Goal: Task Accomplishment & Management: Manage account settings

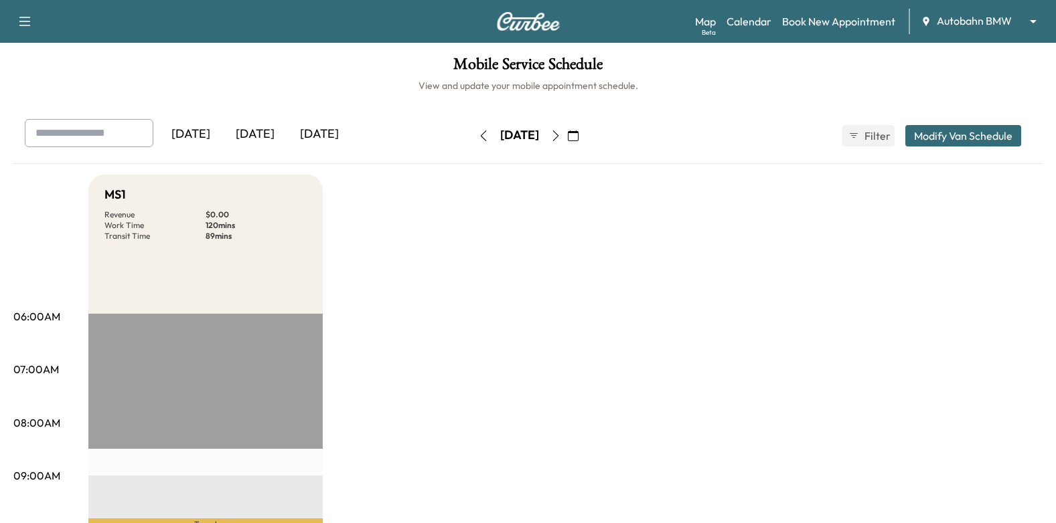
click at [578, 138] on icon "button" at bounding box center [573, 136] width 11 height 11
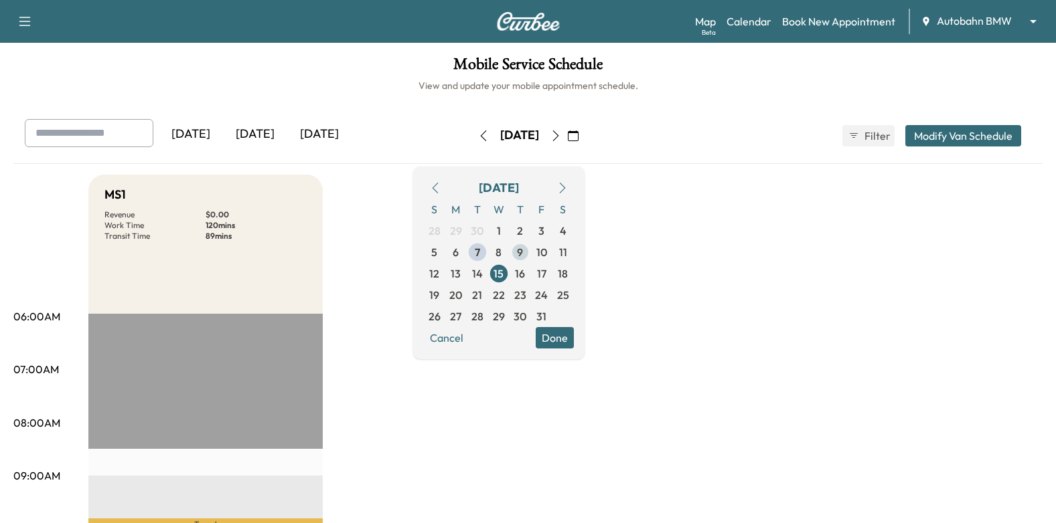
click at [523, 253] on span "9" at bounding box center [520, 252] width 6 height 16
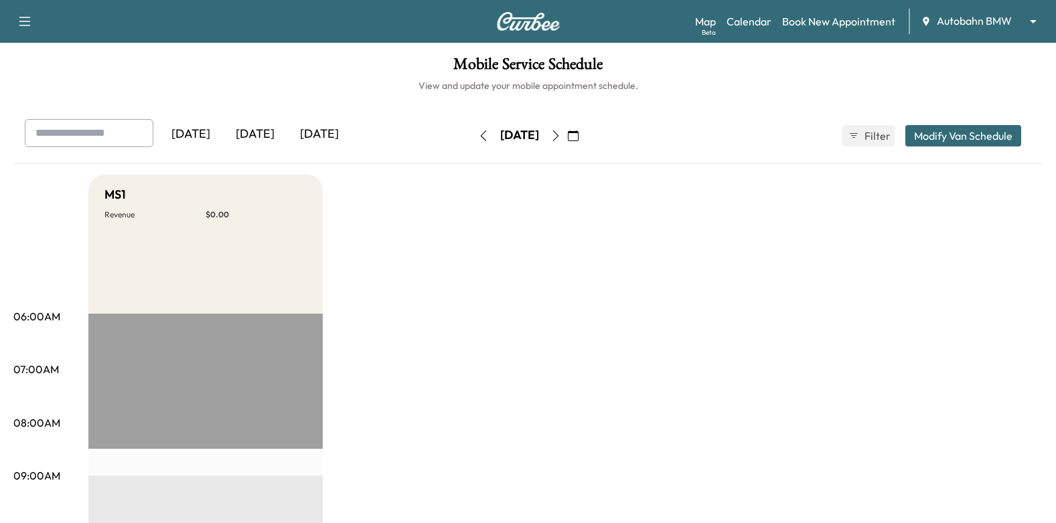
click at [973, 18] on body "Support Log Out Map Beta Calendar Book New Appointment Autobahn BMW ******** ​ …" at bounding box center [528, 261] width 1056 height 523
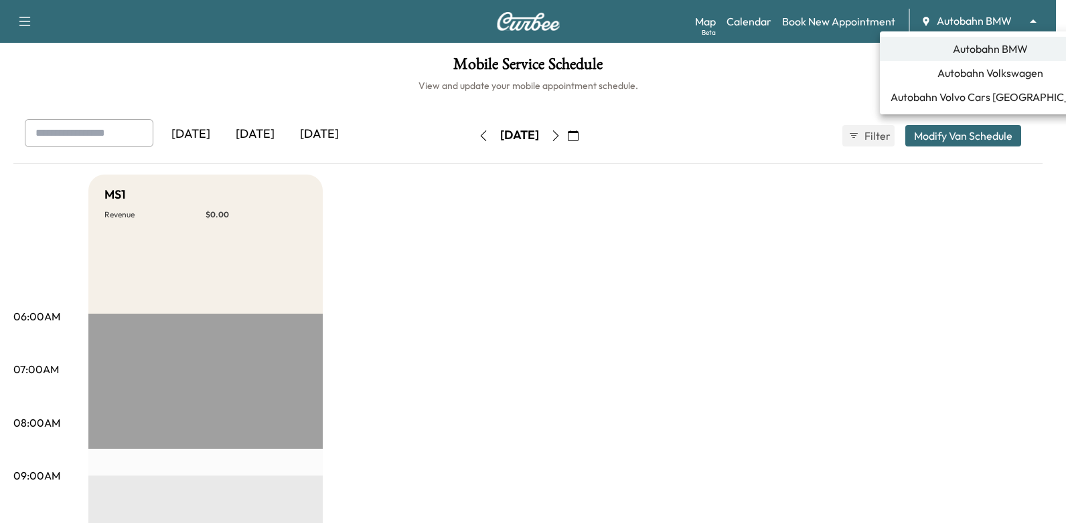
click at [983, 74] on span "Autobahn Volkswagen" at bounding box center [990, 73] width 106 height 16
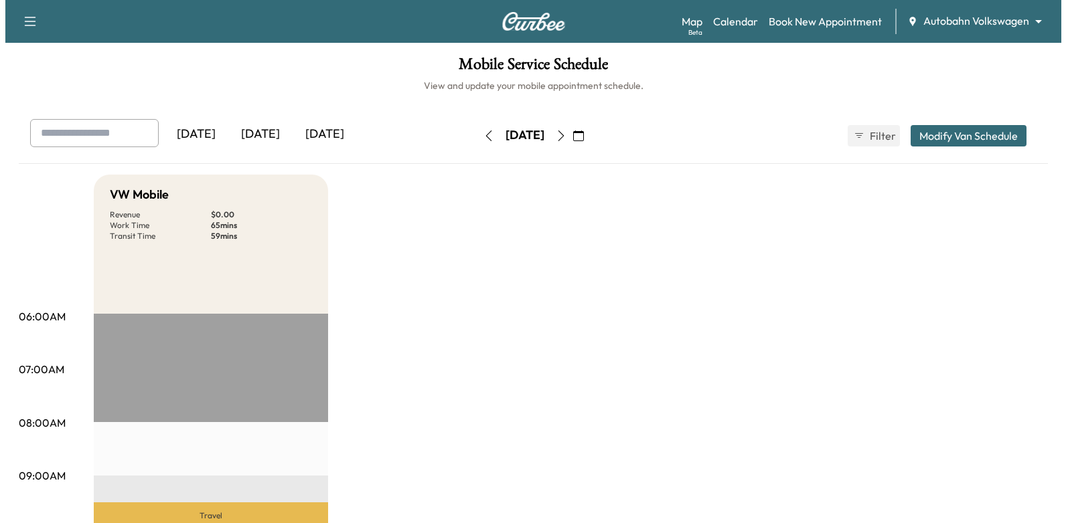
scroll to position [335, 0]
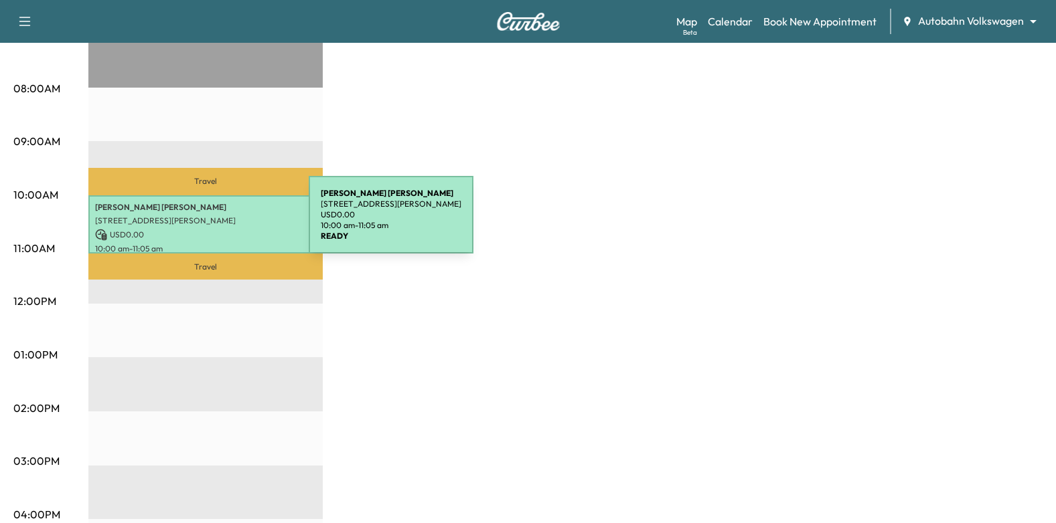
click at [208, 223] on p "7735 Laura Lake Ln, Fort Worth, Fort Worth, TX 76126, US" at bounding box center [205, 221] width 221 height 11
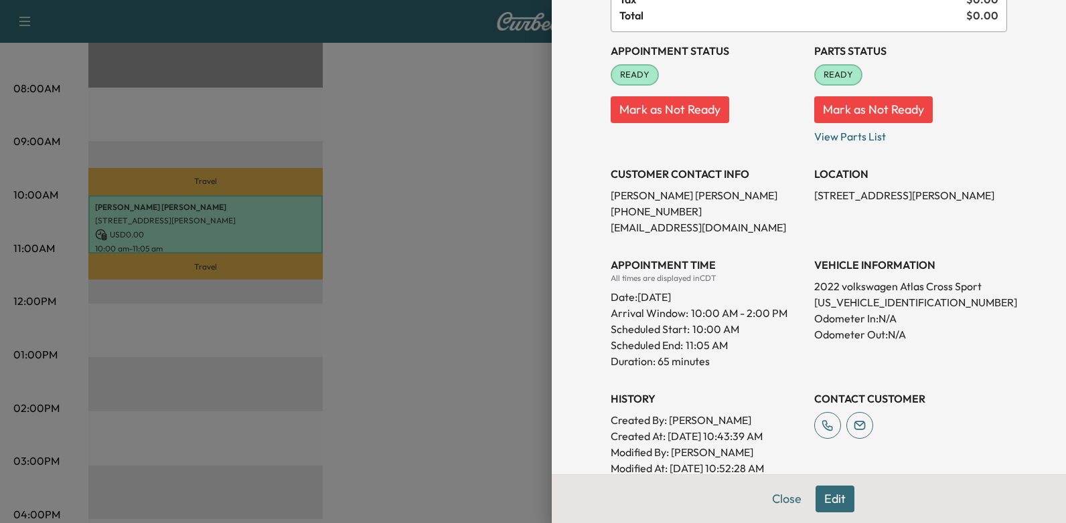
scroll to position [0, 0]
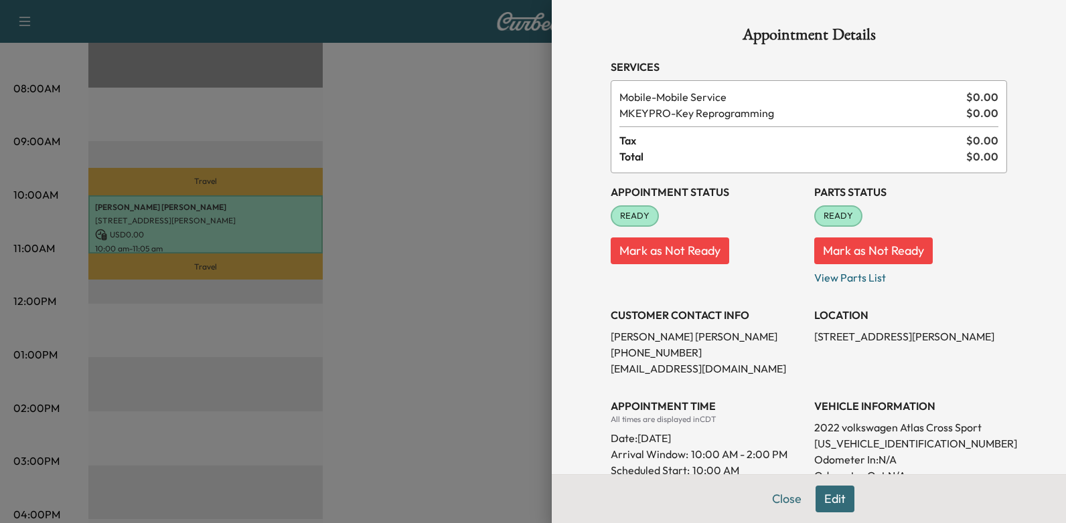
click at [437, 176] on div at bounding box center [533, 261] width 1066 height 523
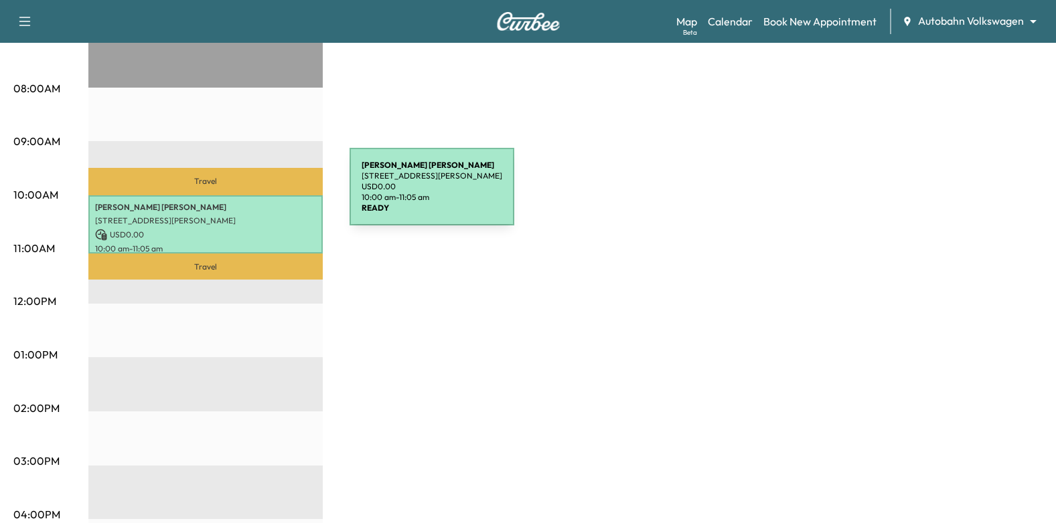
click at [218, 197] on div "Lars Hedberg 7735 Laura Lake Ln, Fort Worth, Fort Worth, TX 76126, US USD 0.00 …" at bounding box center [205, 224] width 234 height 58
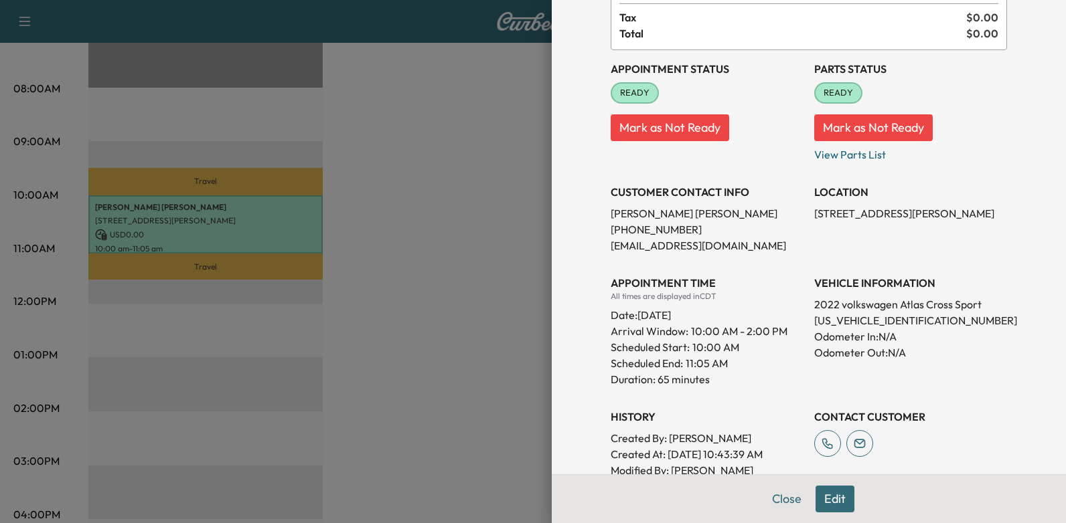
scroll to position [134, 0]
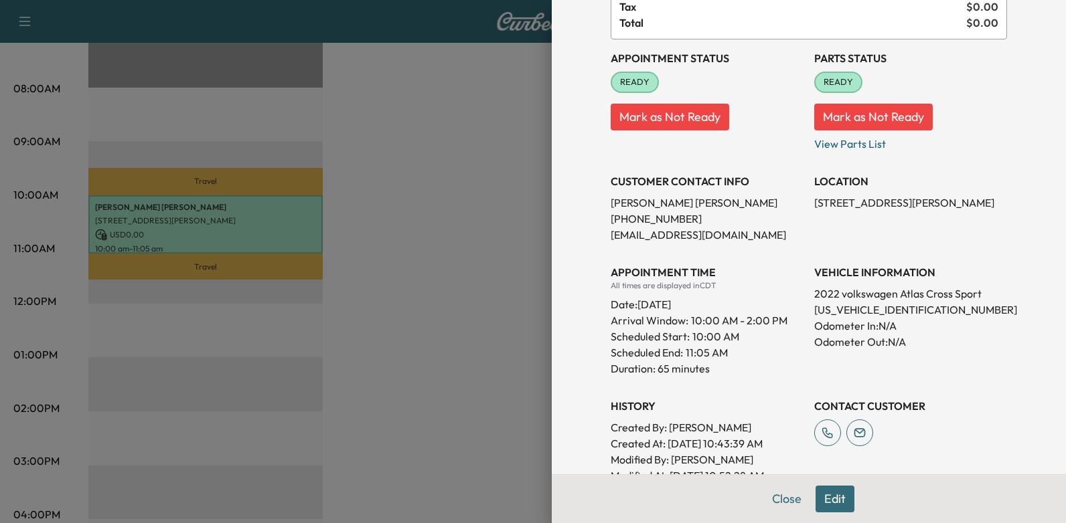
click at [824, 499] on button "Edit" at bounding box center [834, 499] width 39 height 27
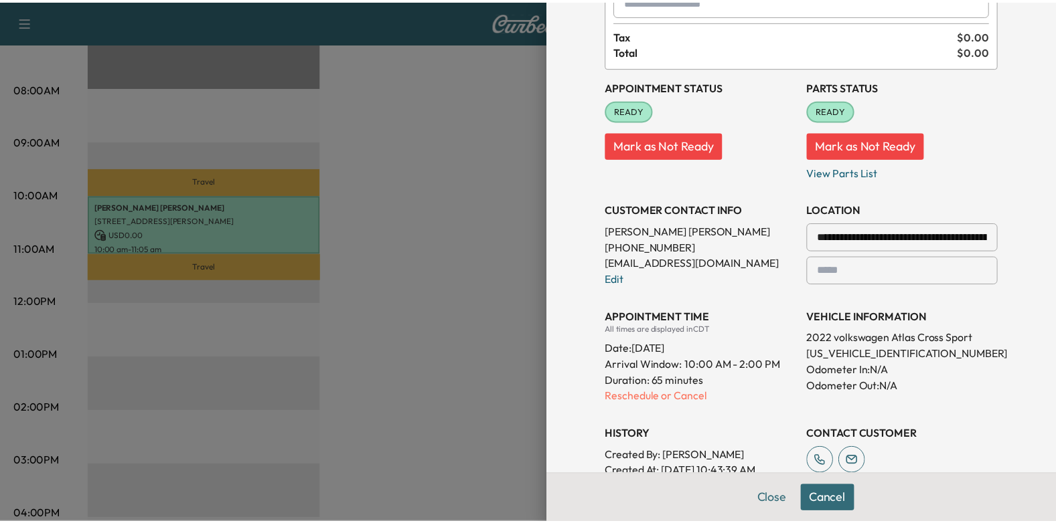
scroll to position [162, 0]
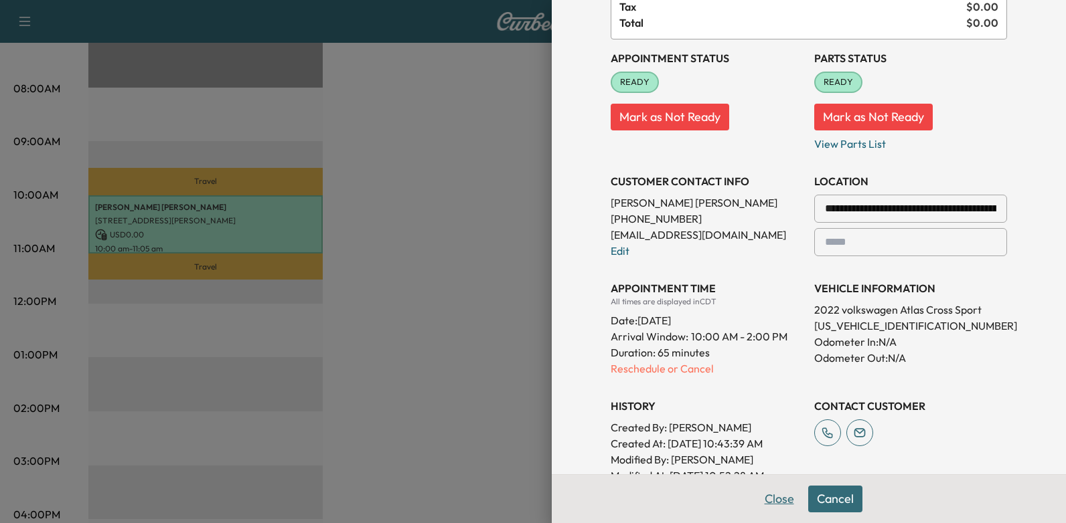
click at [761, 497] on button "Close" at bounding box center [779, 499] width 47 height 27
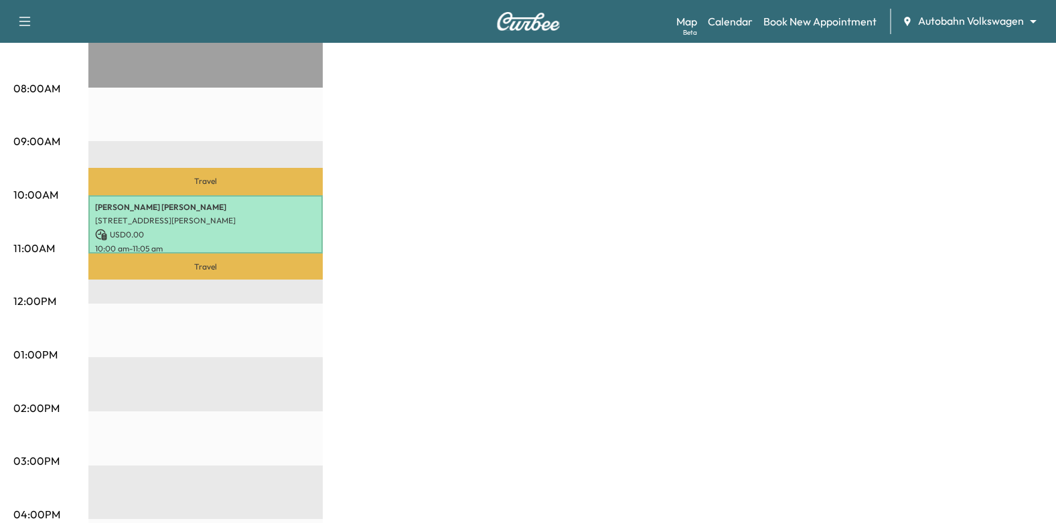
click at [542, 257] on div "VW Mobile Revenue $ 0.00 Work Time 65 mins Transit Time 59 mins Travel Lars Hed…" at bounding box center [565, 342] width 954 height 1004
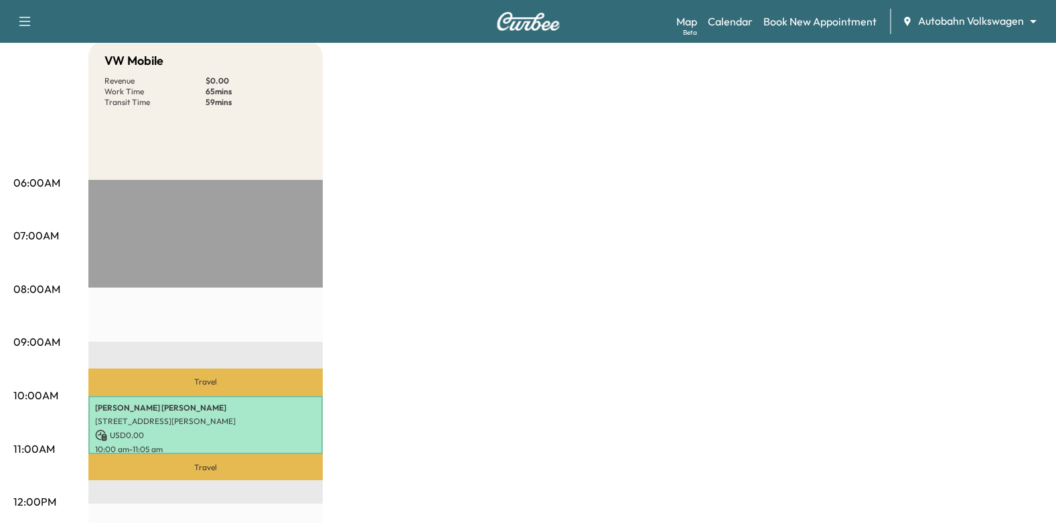
scroll to position [0, 0]
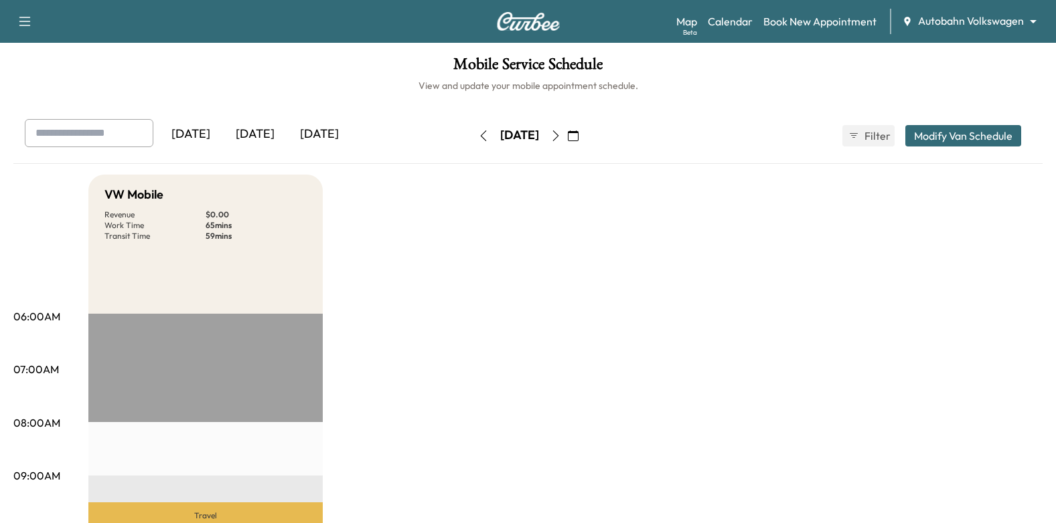
click at [478, 131] on icon "button" at bounding box center [483, 136] width 11 height 11
click at [561, 135] on icon "button" at bounding box center [555, 136] width 11 height 11
drag, startPoint x: 588, startPoint y: 135, endPoint x: 602, endPoint y: 158, distance: 27.3
click at [561, 135] on icon "button" at bounding box center [555, 136] width 11 height 11
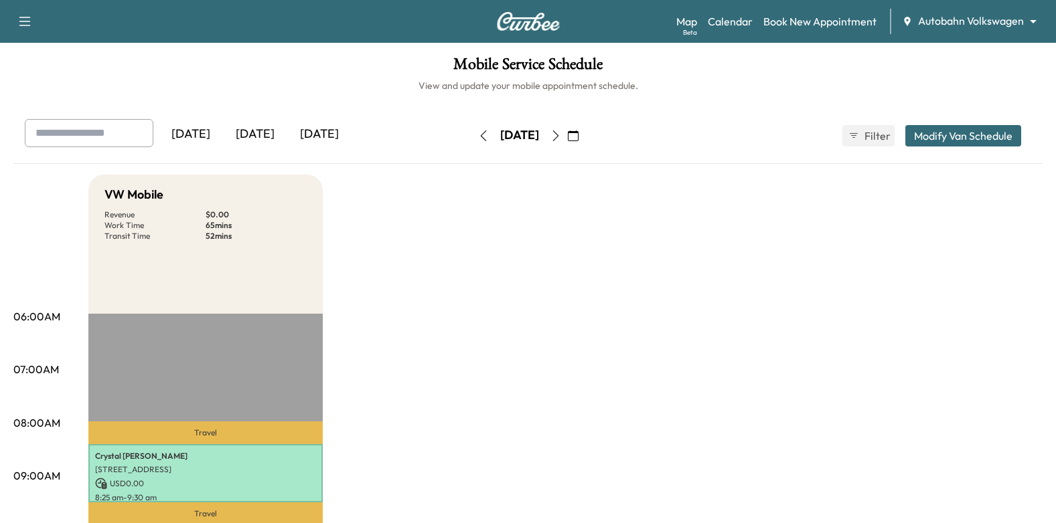
click at [578, 136] on icon "button" at bounding box center [573, 136] width 11 height 11
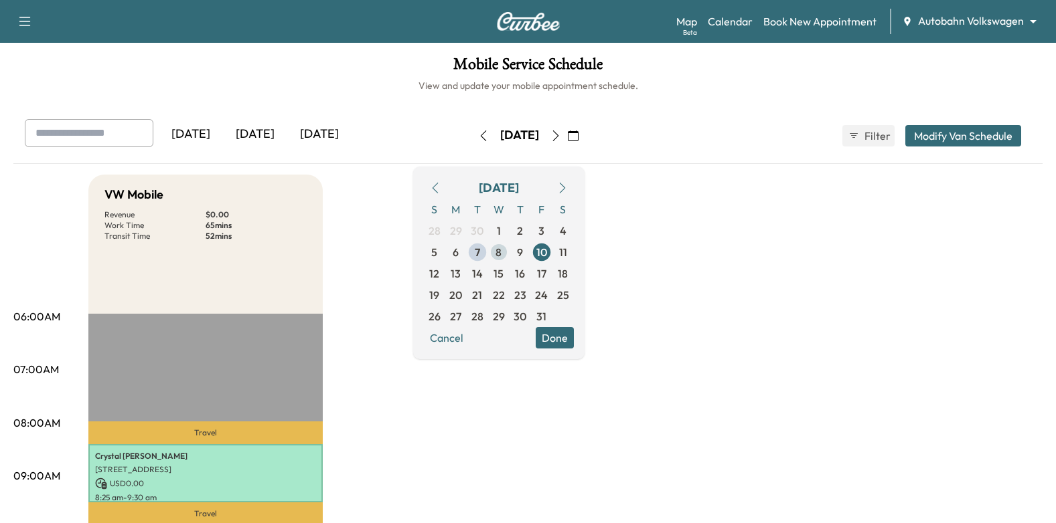
click at [501, 254] on span "8" at bounding box center [498, 252] width 6 height 16
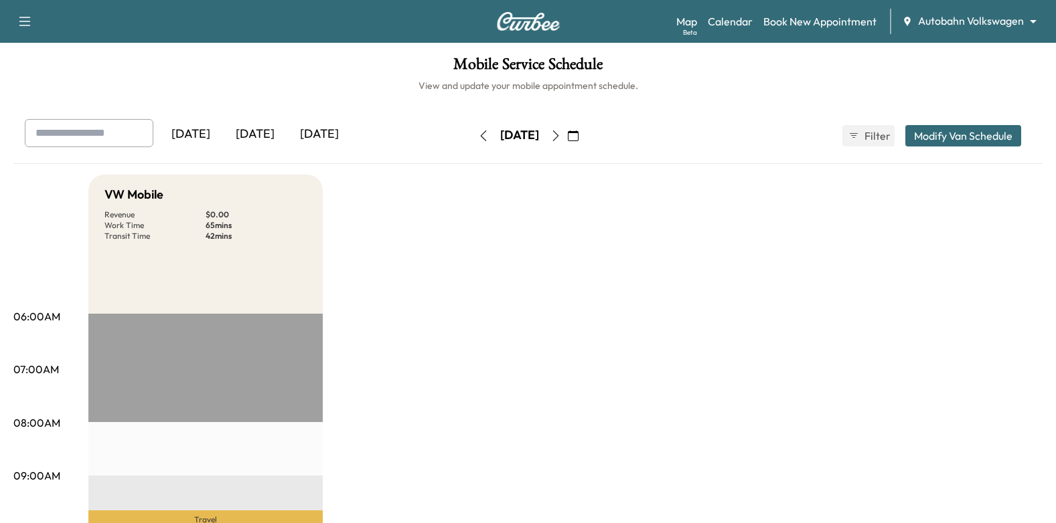
click at [567, 142] on button "button" at bounding box center [555, 135] width 23 height 21
click at [561, 137] on icon "button" at bounding box center [555, 136] width 11 height 11
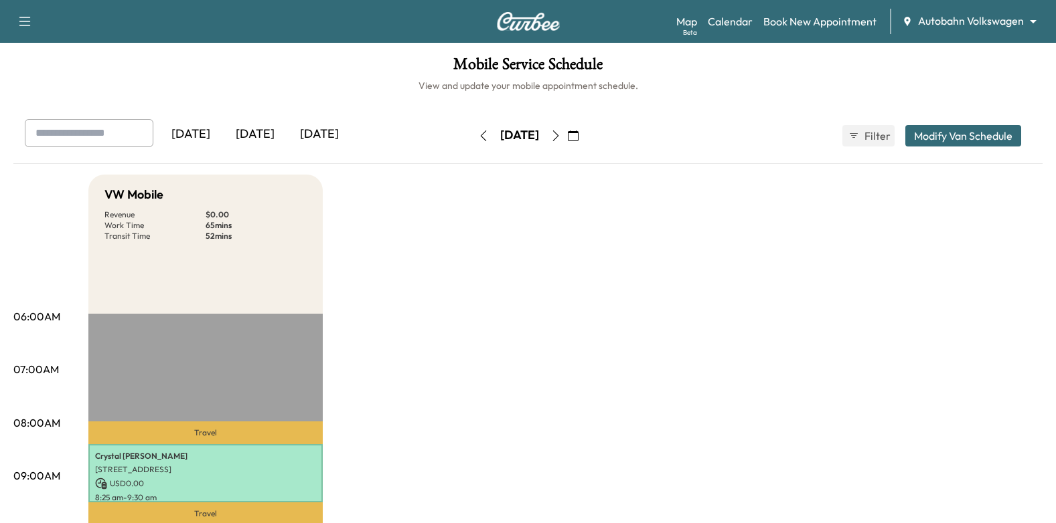
click at [948, 22] on body "Support Log Out Map Beta Calendar Book New Appointment Autobahn Volkswagen ****…" at bounding box center [528, 261] width 1056 height 523
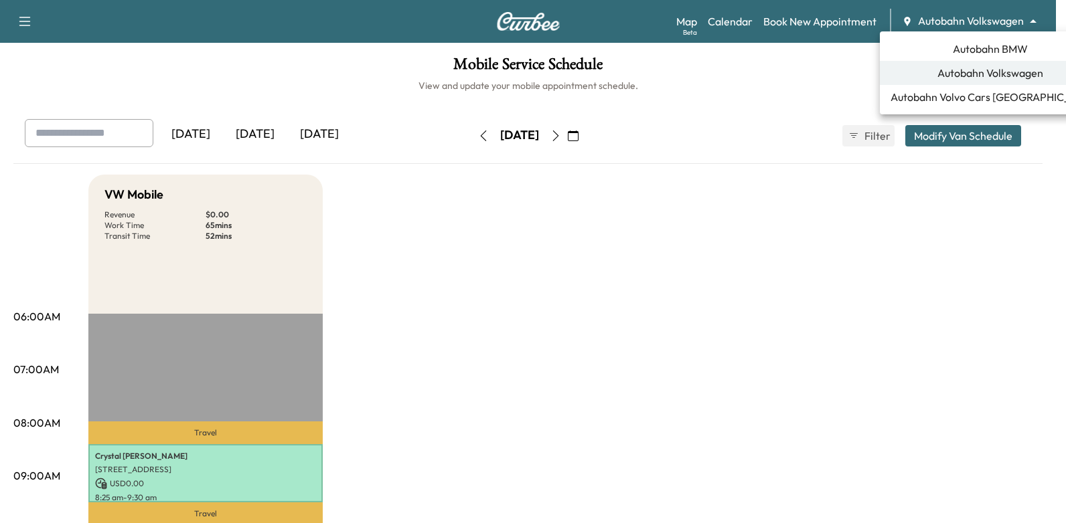
click at [956, 46] on span "Autobahn BMW" at bounding box center [989, 49] width 75 height 16
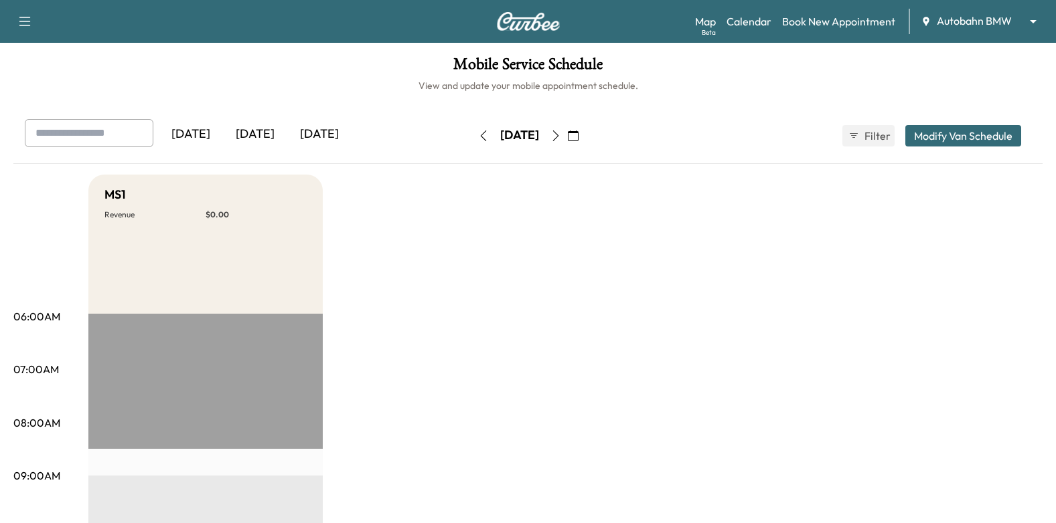
click at [478, 133] on icon "button" at bounding box center [483, 136] width 11 height 11
click at [472, 144] on button "button" at bounding box center [483, 135] width 23 height 21
click at [472, 141] on button "button" at bounding box center [483, 135] width 23 height 21
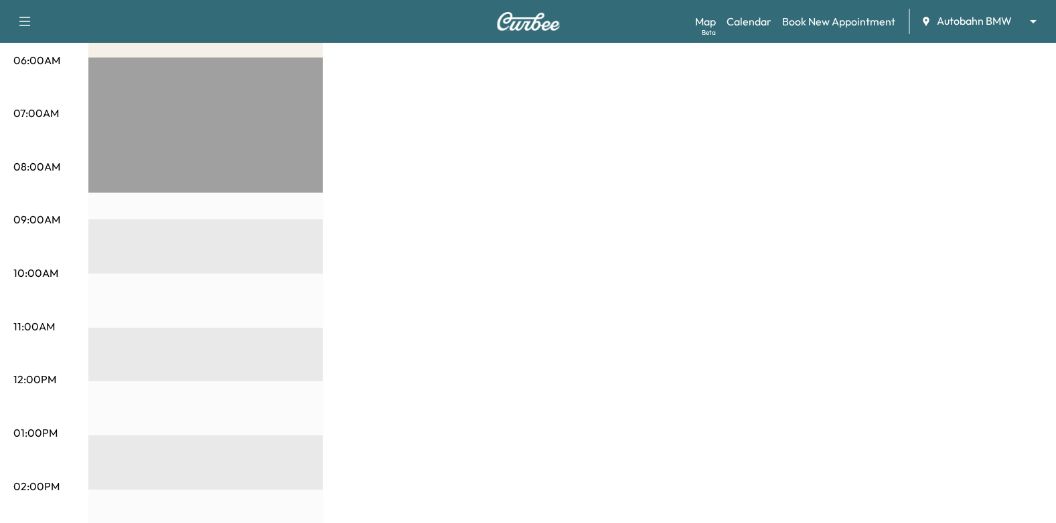
scroll to position [67, 0]
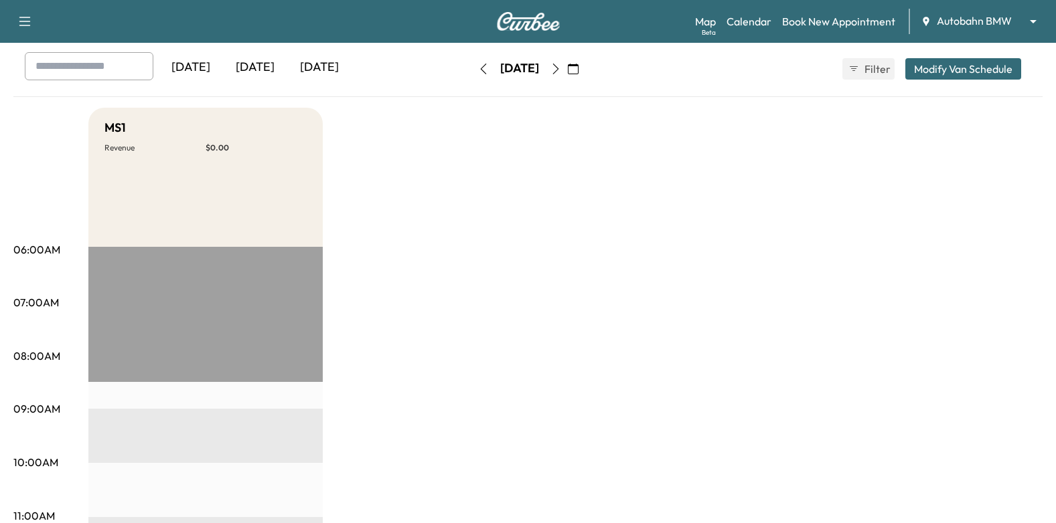
drag, startPoint x: 588, startPoint y: 66, endPoint x: 591, endPoint y: 77, distance: 11.9
click at [561, 65] on icon "button" at bounding box center [555, 69] width 11 height 11
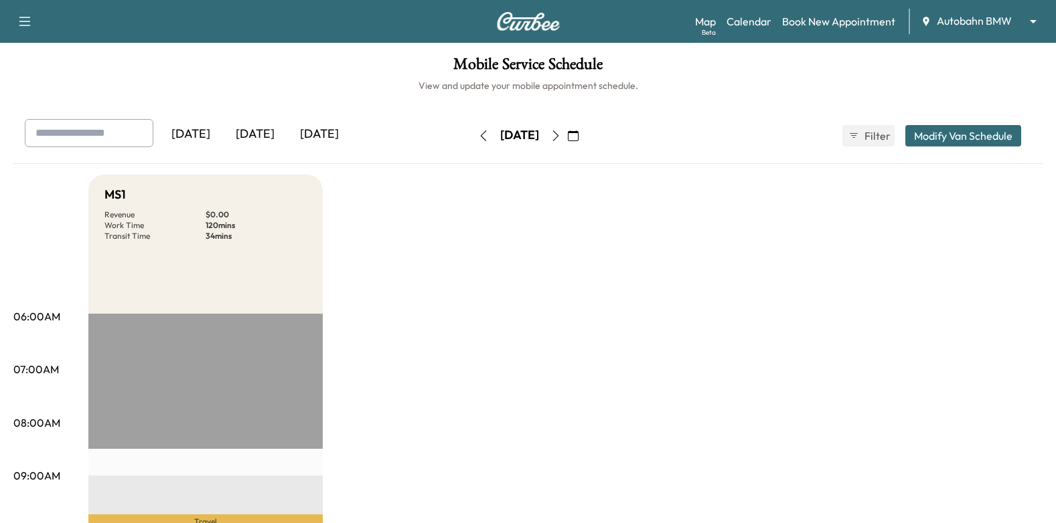
click at [578, 139] on icon "button" at bounding box center [573, 136] width 11 height 11
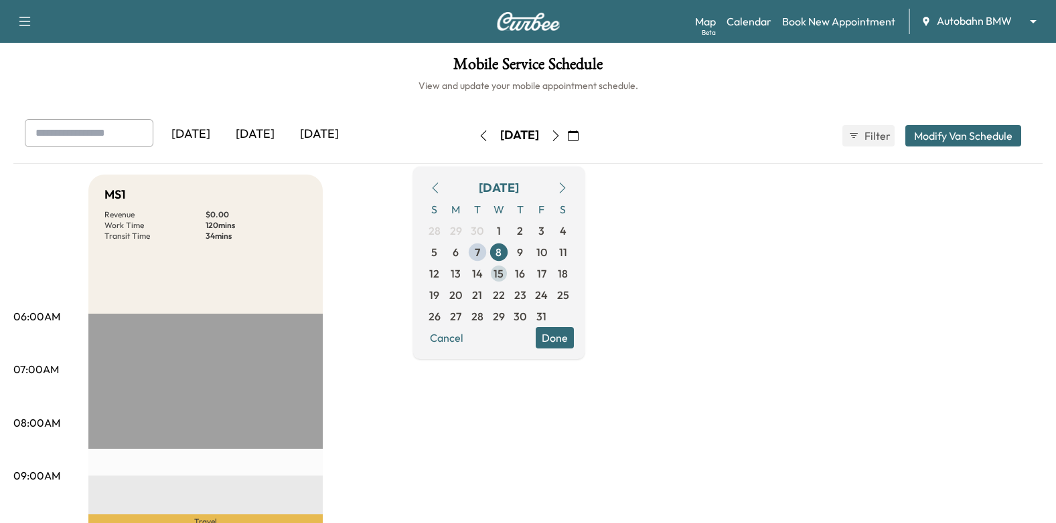
click at [503, 274] on span "15" at bounding box center [498, 274] width 10 height 16
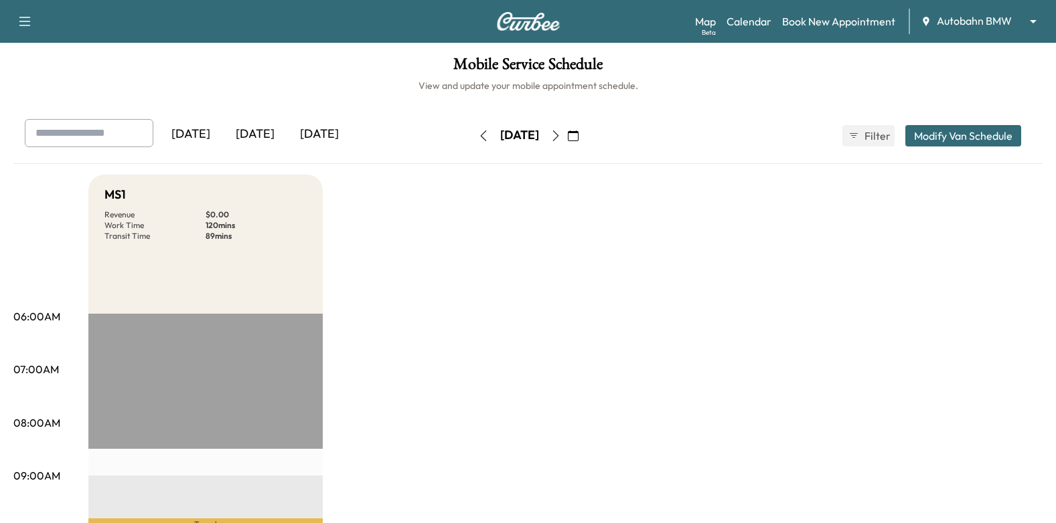
click at [584, 133] on button "button" at bounding box center [573, 135] width 23 height 21
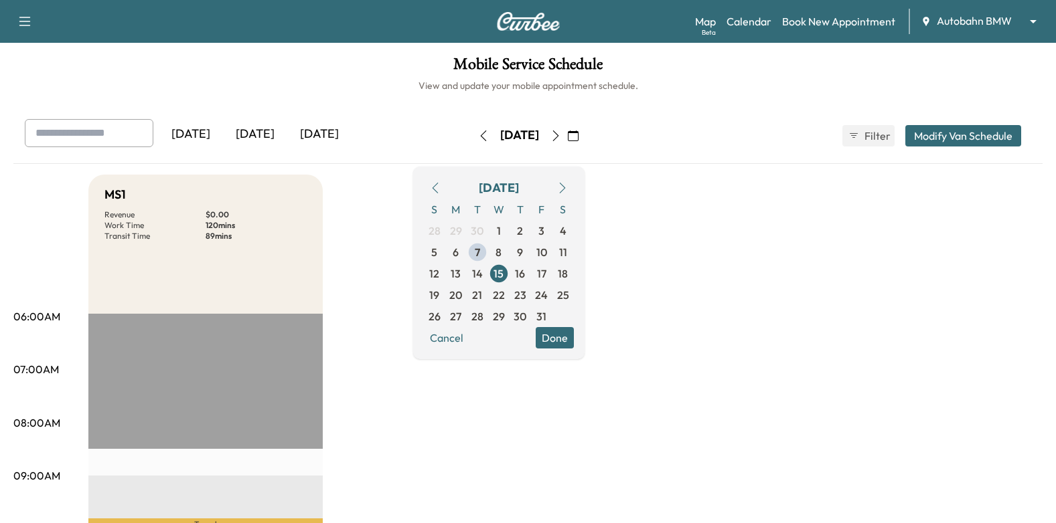
drag, startPoint x: 522, startPoint y: 278, endPoint x: 545, endPoint y: 264, distance: 27.3
click at [483, 277] on span "14" at bounding box center [477, 274] width 11 height 16
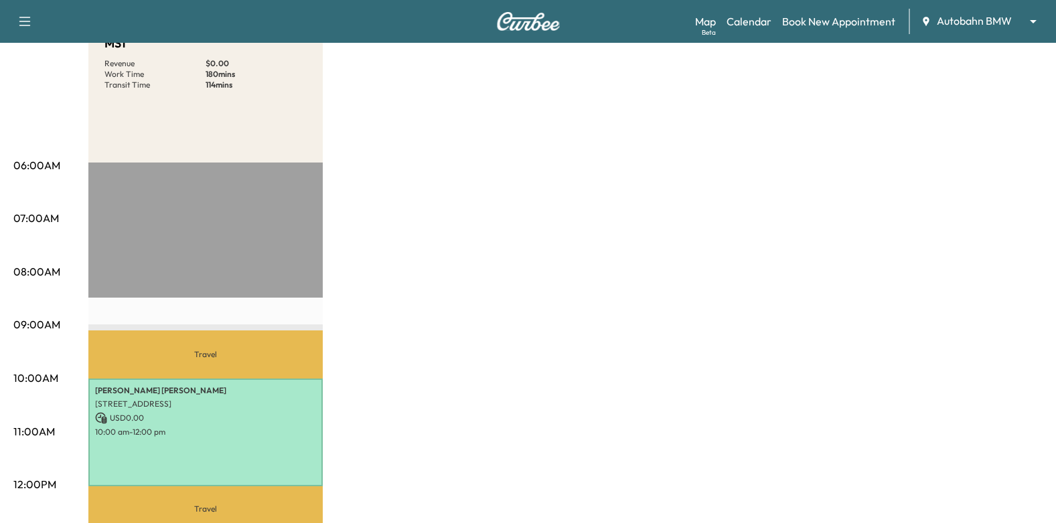
scroll to position [67, 0]
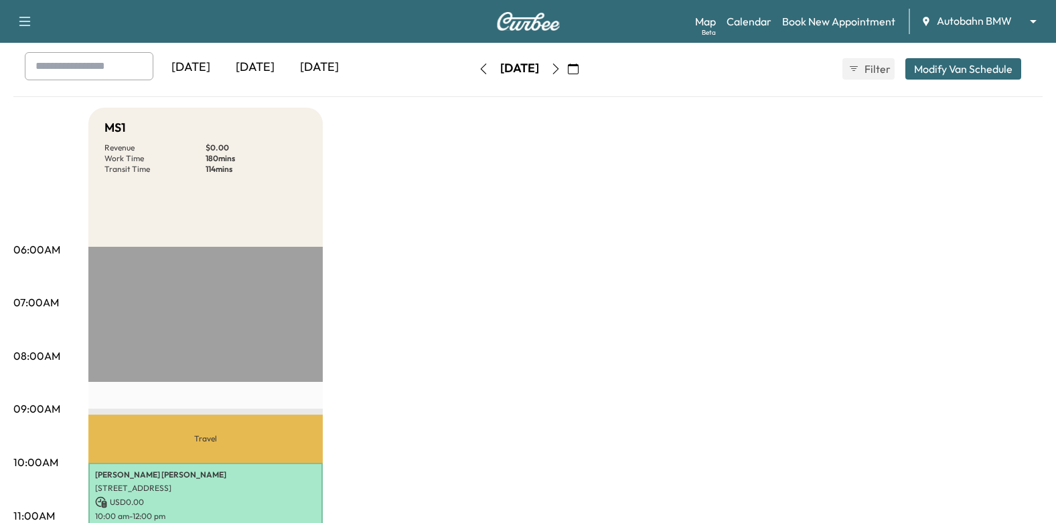
drag, startPoint x: 588, startPoint y: 64, endPoint x: 596, endPoint y: 127, distance: 62.8
click at [558, 64] on icon "button" at bounding box center [555, 69] width 6 height 11
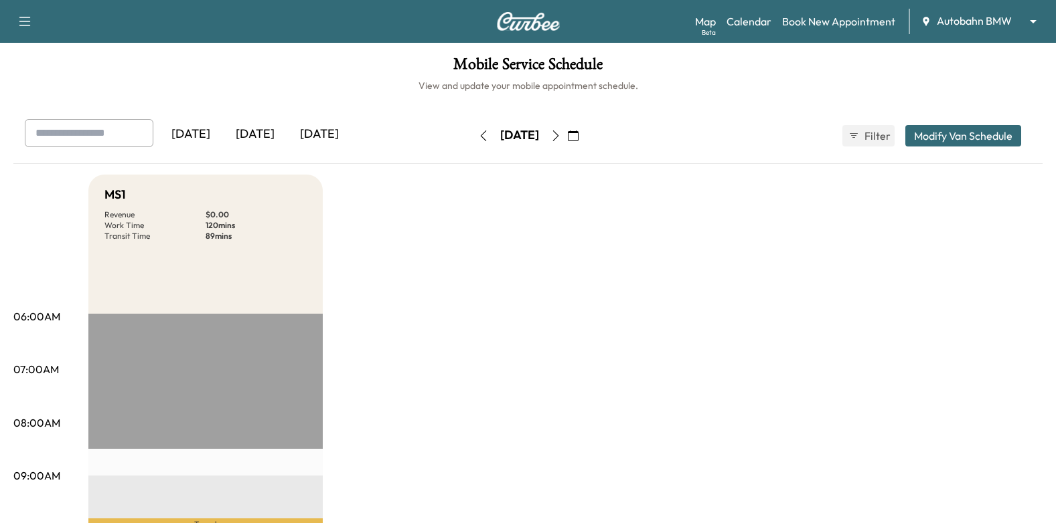
click at [567, 135] on button "button" at bounding box center [555, 135] width 23 height 21
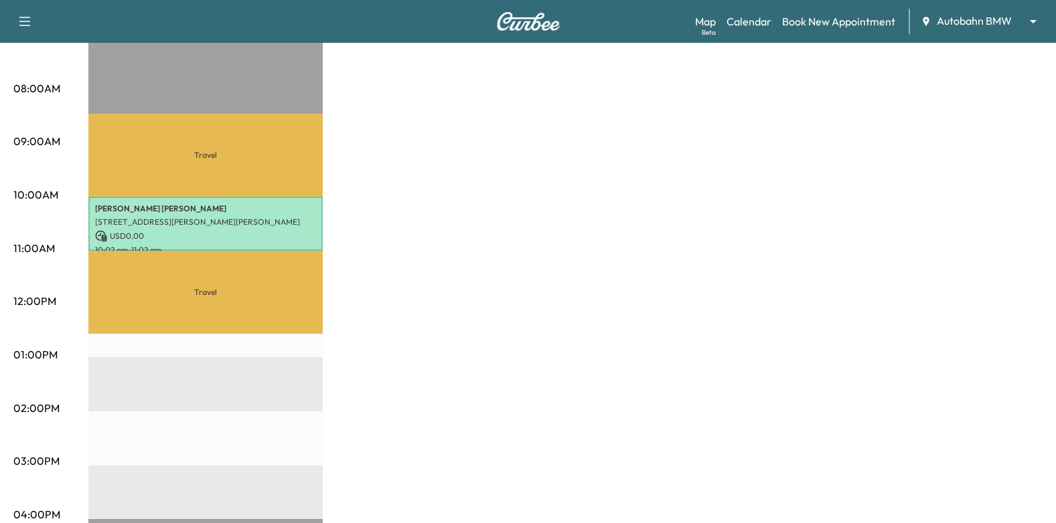
scroll to position [67, 0]
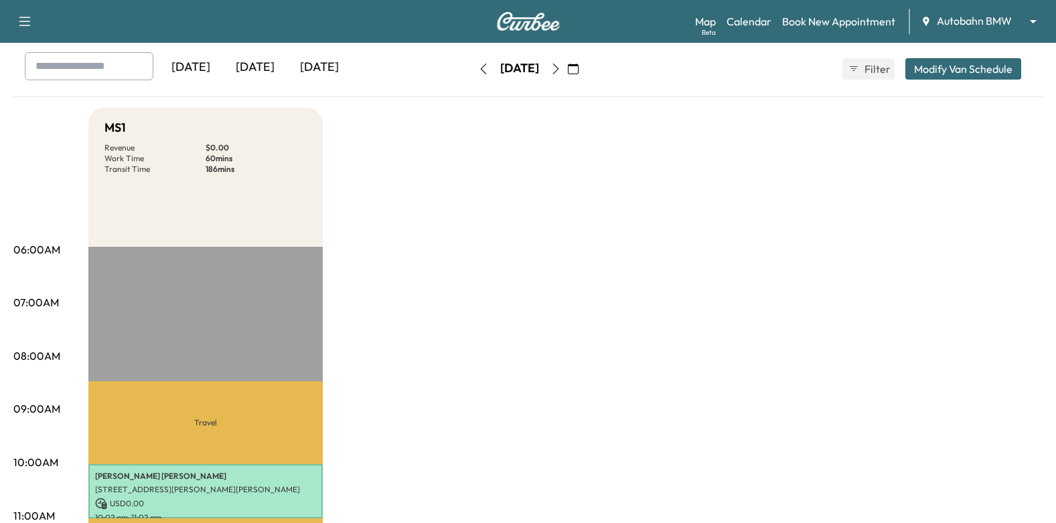
click at [472, 76] on button "button" at bounding box center [483, 68] width 23 height 21
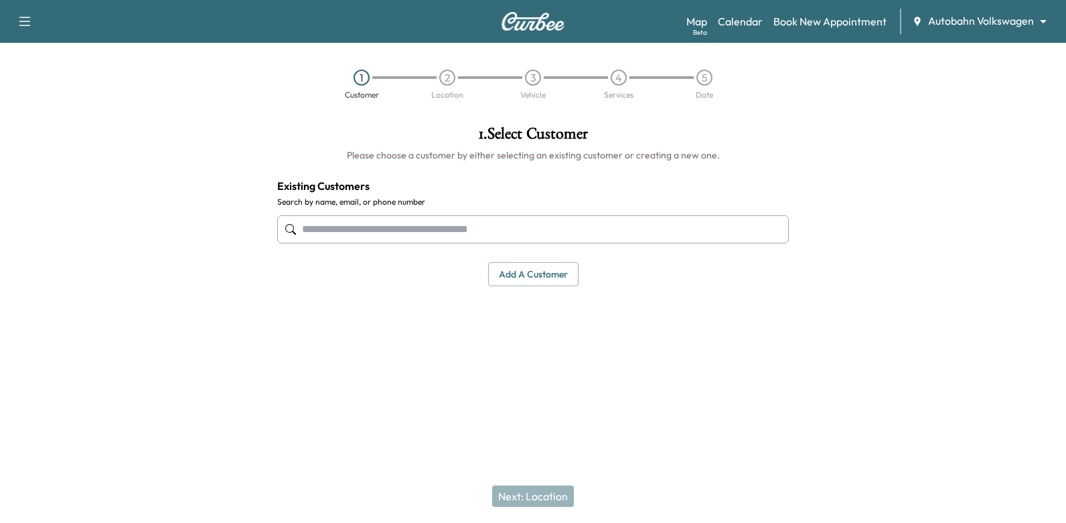
click at [524, 228] on input "text" at bounding box center [532, 230] width 511 height 28
click at [629, 231] on input "text" at bounding box center [532, 230] width 511 height 28
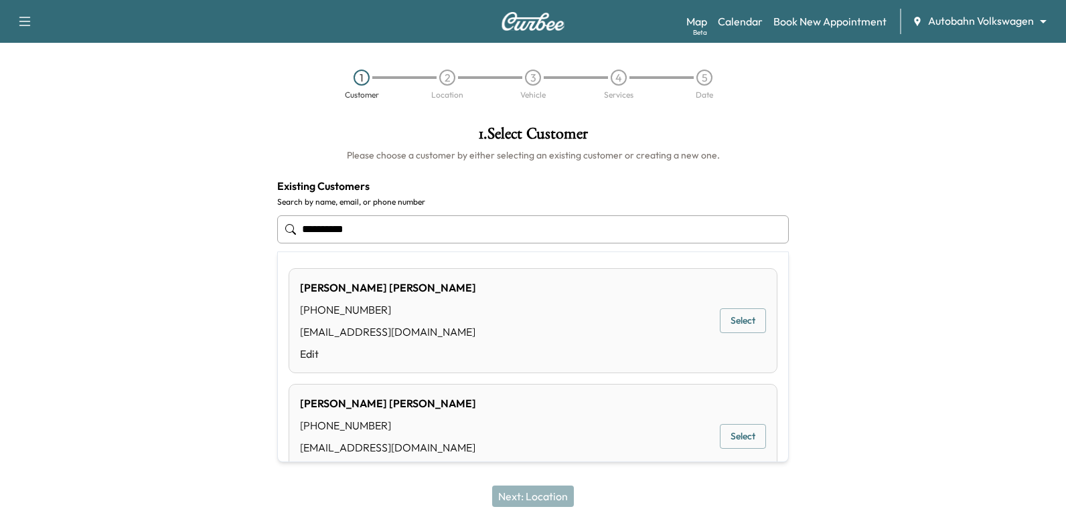
click at [729, 323] on button "Select" at bounding box center [743, 321] width 46 height 25
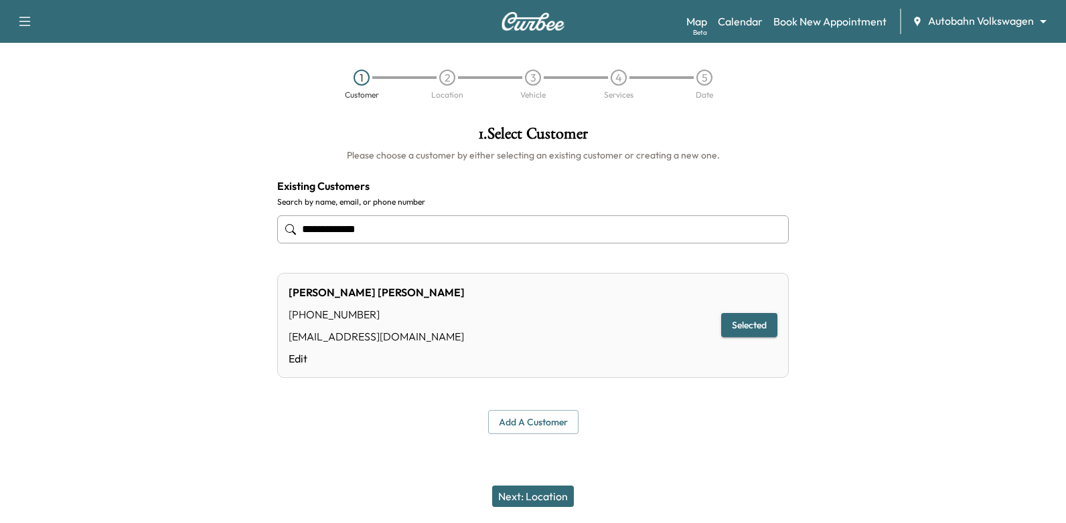
type input "**********"
click at [544, 493] on button "Next: Location" at bounding box center [533, 496] width 82 height 21
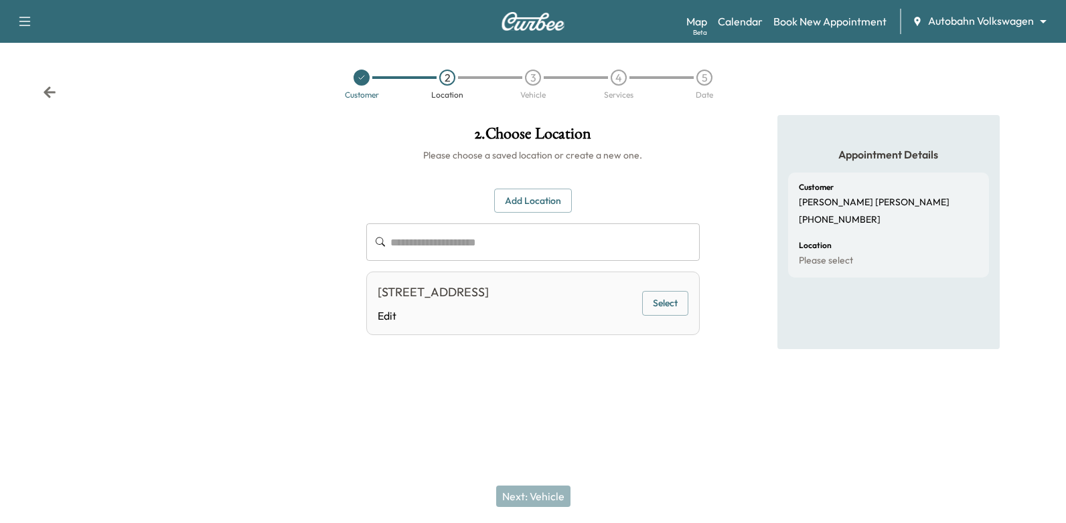
click at [541, 197] on button "Add Location" at bounding box center [533, 201] width 78 height 25
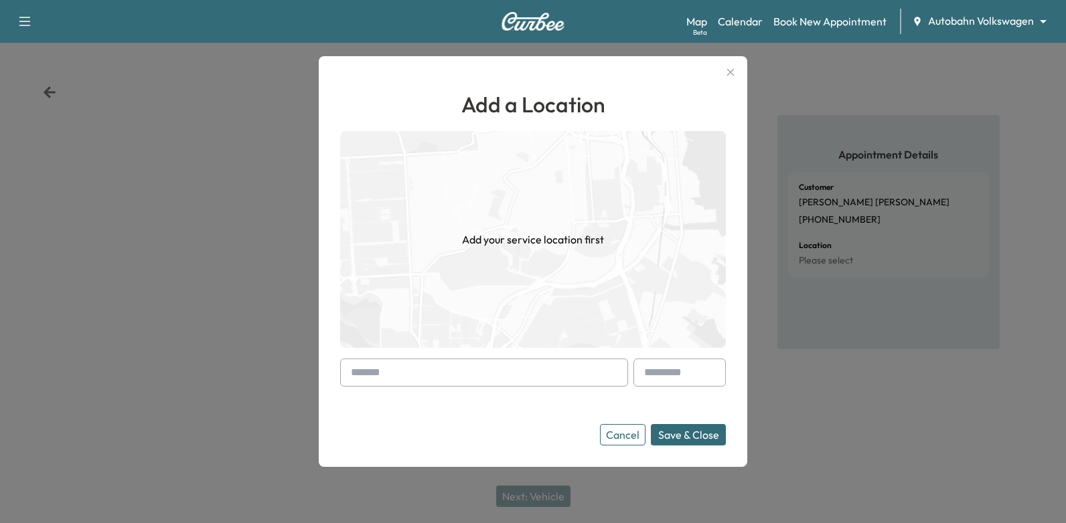
click at [485, 374] on input "text" at bounding box center [484, 373] width 288 height 28
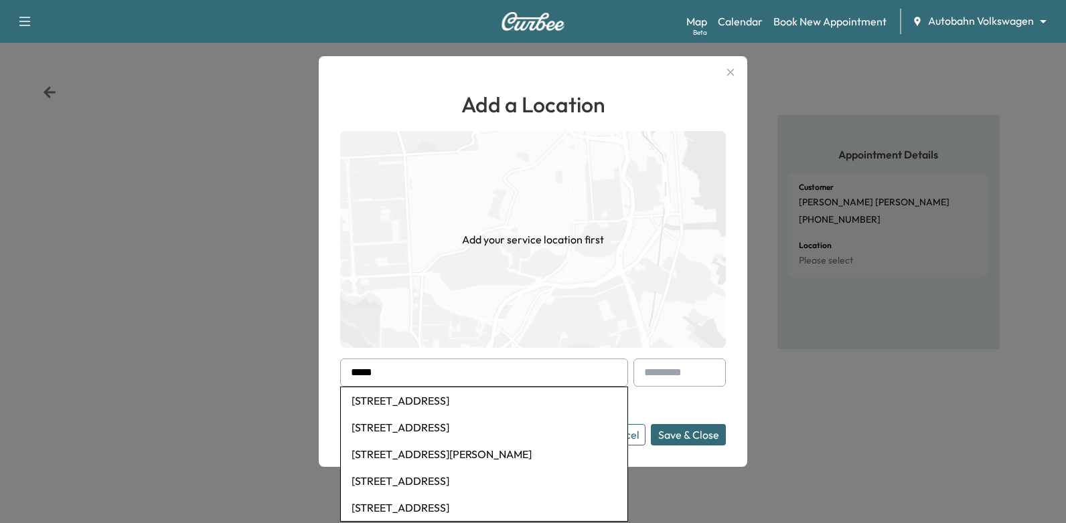
click at [525, 426] on li "[STREET_ADDRESS]" at bounding box center [484, 427] width 286 height 27
type input "**********"
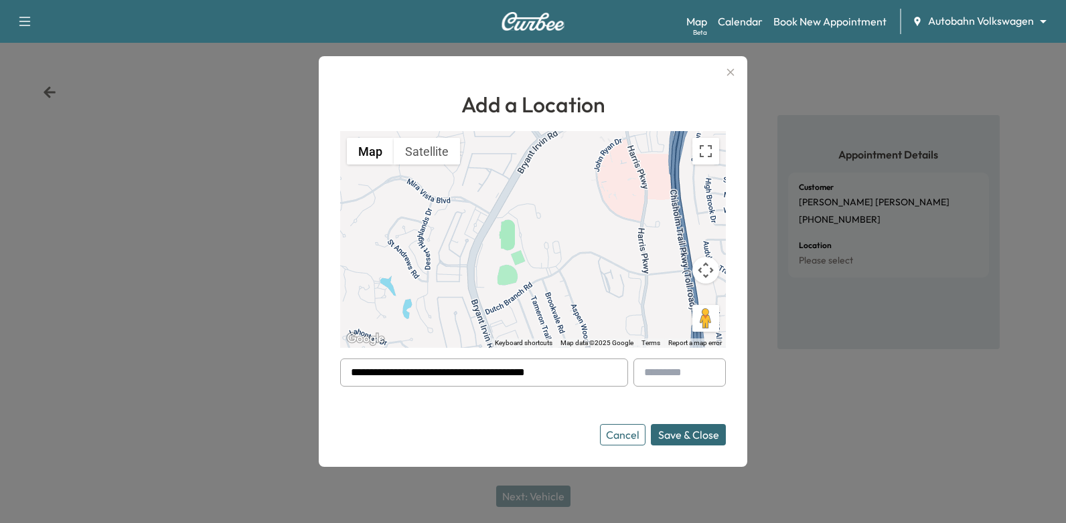
click at [691, 442] on button "Save & Close" at bounding box center [688, 434] width 75 height 21
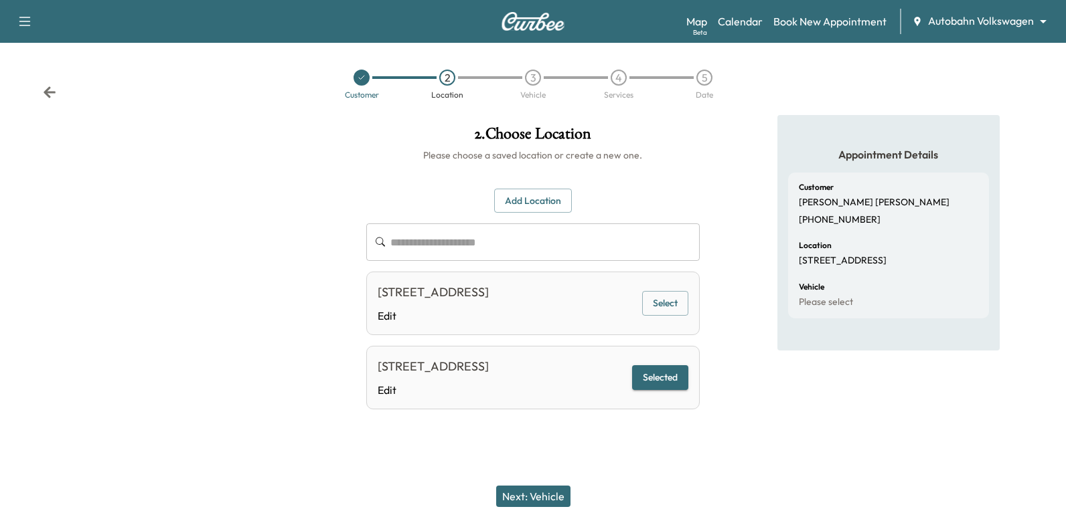
click at [537, 500] on button "Next: Vehicle" at bounding box center [533, 496] width 74 height 21
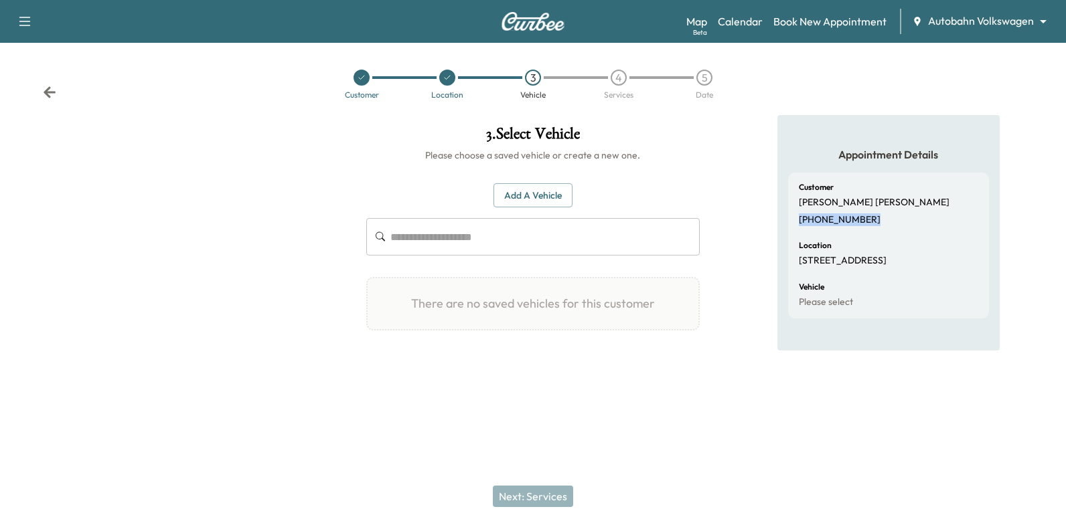
drag, startPoint x: 799, startPoint y: 218, endPoint x: 867, endPoint y: 218, distance: 67.6
click at [867, 218] on div "Customer [PERSON_NAME] [PHONE_NUMBER]" at bounding box center [887, 204] width 179 height 42
drag, startPoint x: 867, startPoint y: 218, endPoint x: 845, endPoint y: 220, distance: 22.2
copy p "[PHONE_NUMBER]"
click at [450, 78] on icon at bounding box center [447, 78] width 8 height 8
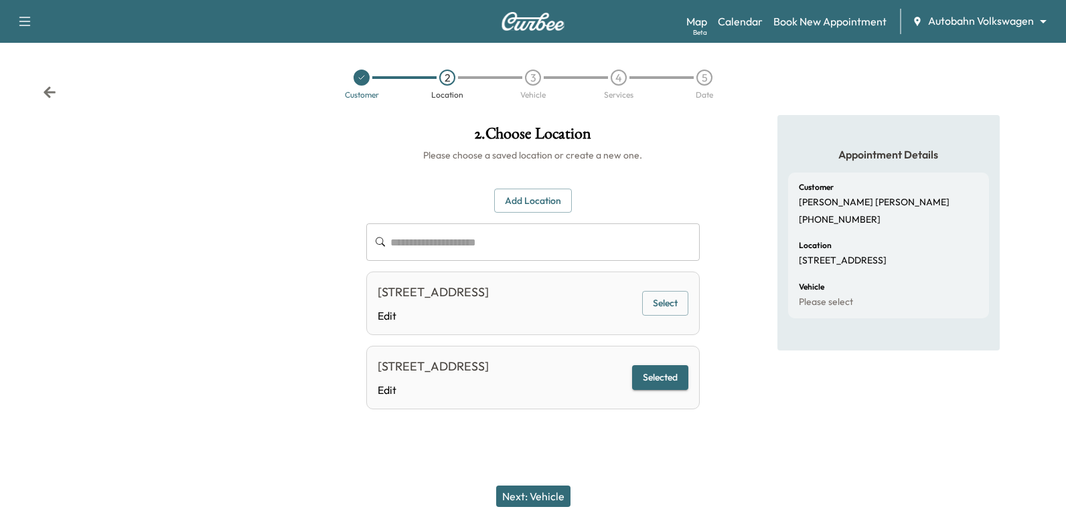
drag, startPoint x: 375, startPoint y: 365, endPoint x: 614, endPoint y: 361, distance: 239.0
click at [614, 361] on div "[STREET_ADDRESS] Edit Selected" at bounding box center [533, 378] width 334 height 64
drag, startPoint x: 614, startPoint y: 361, endPoint x: 607, endPoint y: 364, distance: 8.1
copy div "[STREET_ADDRESS]"
click at [1002, 17] on body "**********" at bounding box center [533, 261] width 1066 height 523
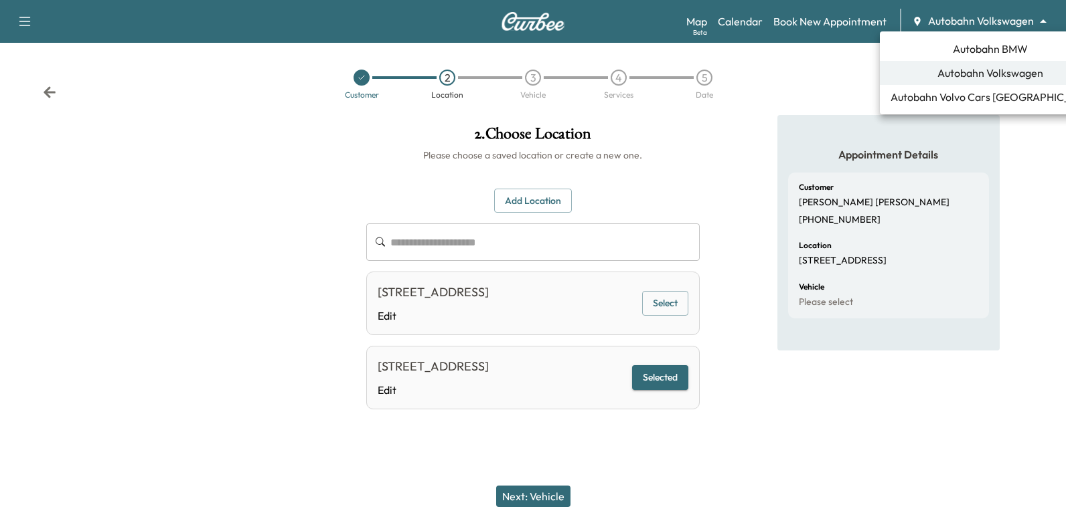
click at [977, 48] on span "Autobahn BMW" at bounding box center [989, 49] width 75 height 16
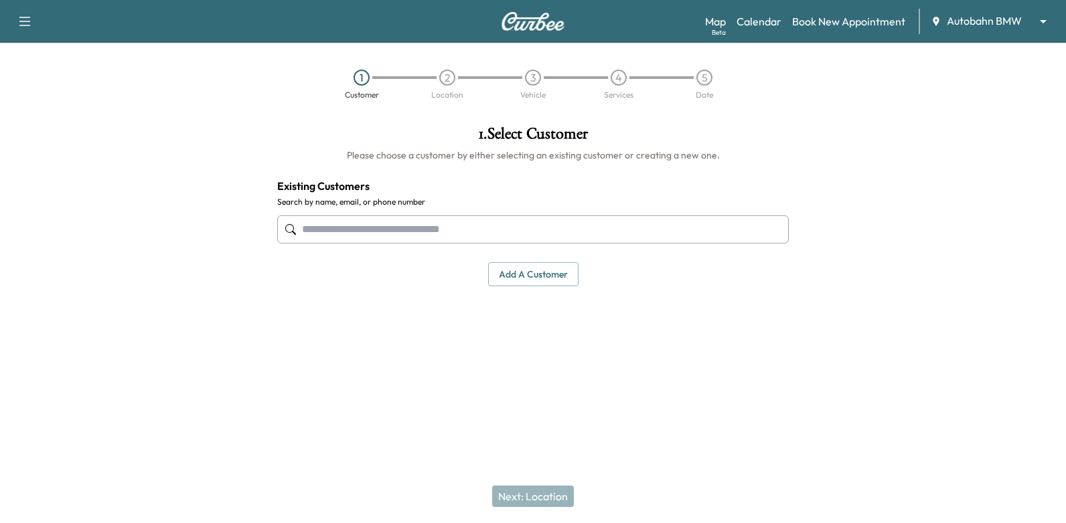
click at [489, 226] on input "text" at bounding box center [532, 230] width 511 height 28
click at [590, 226] on input "text" at bounding box center [532, 230] width 511 height 28
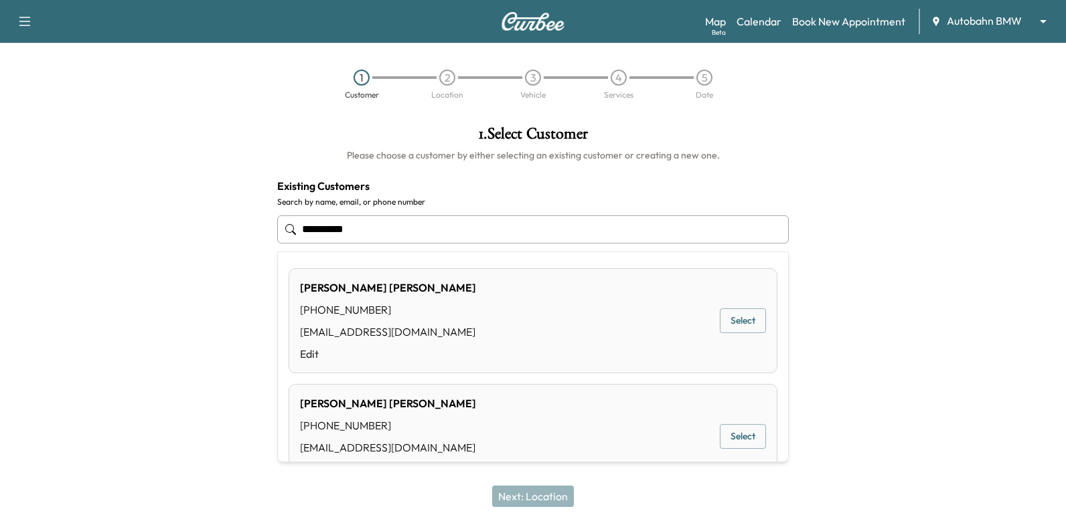
click at [735, 314] on button "Select" at bounding box center [743, 321] width 46 height 25
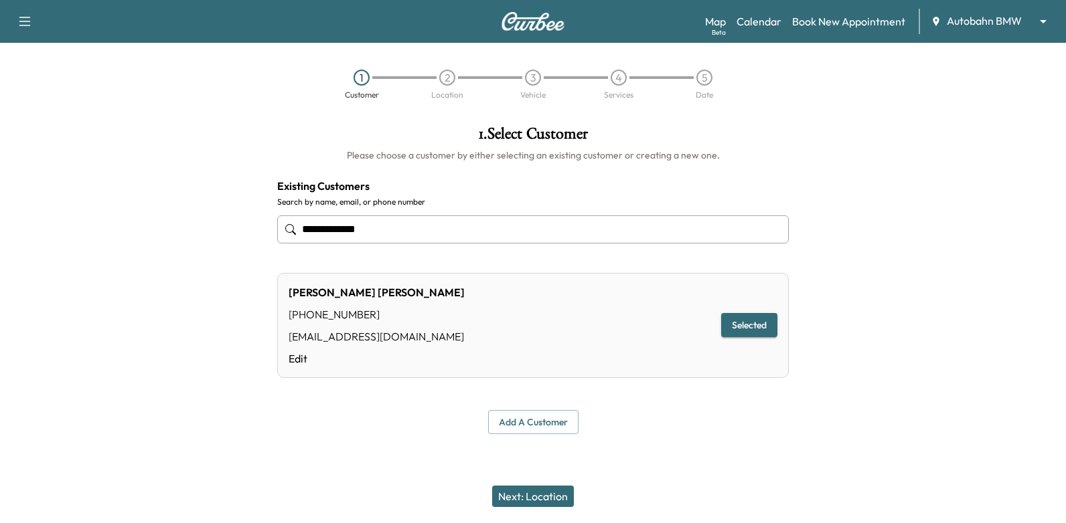
type input "**********"
click at [535, 489] on button "Next: Location" at bounding box center [533, 496] width 82 height 21
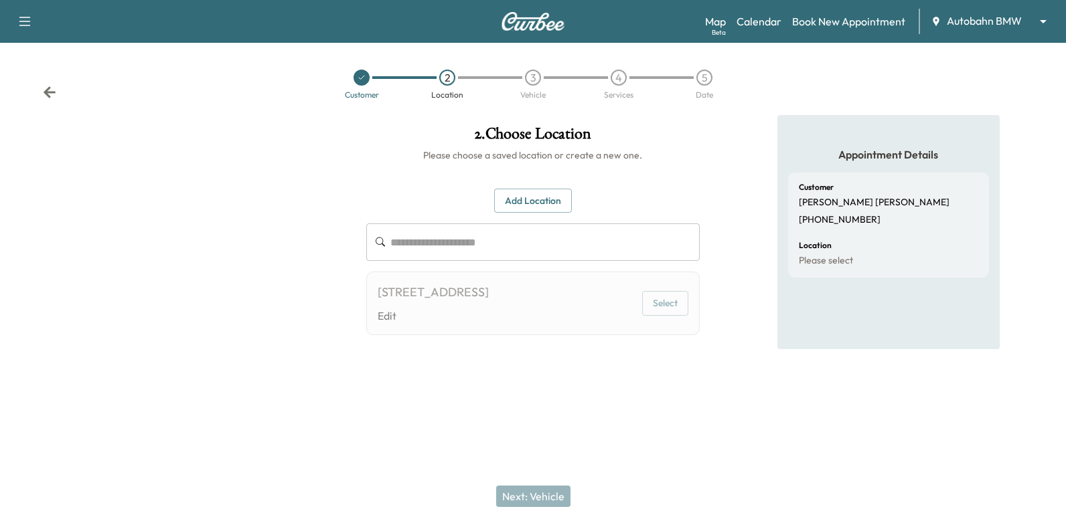
click at [539, 198] on button "Add Location" at bounding box center [533, 201] width 78 height 25
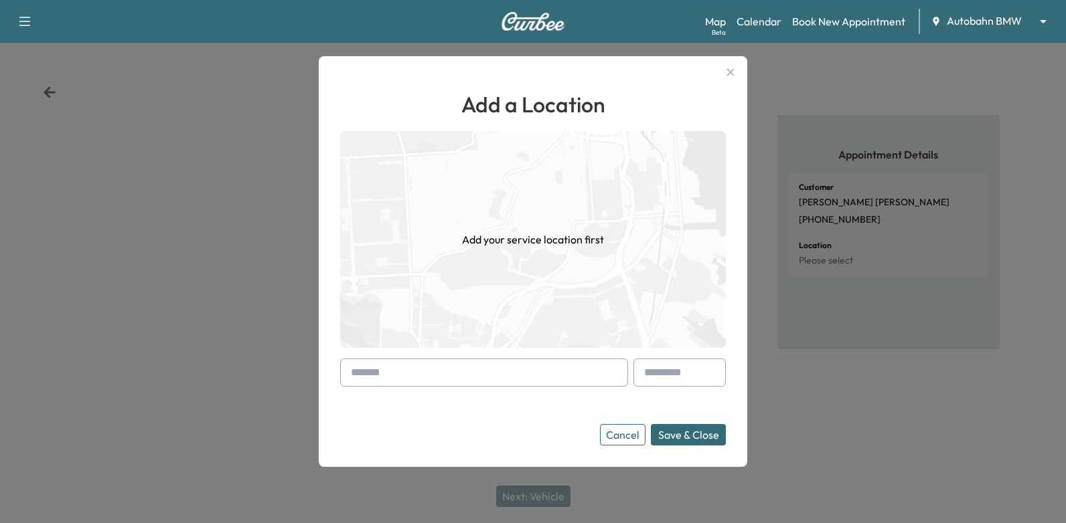
paste input "**********"
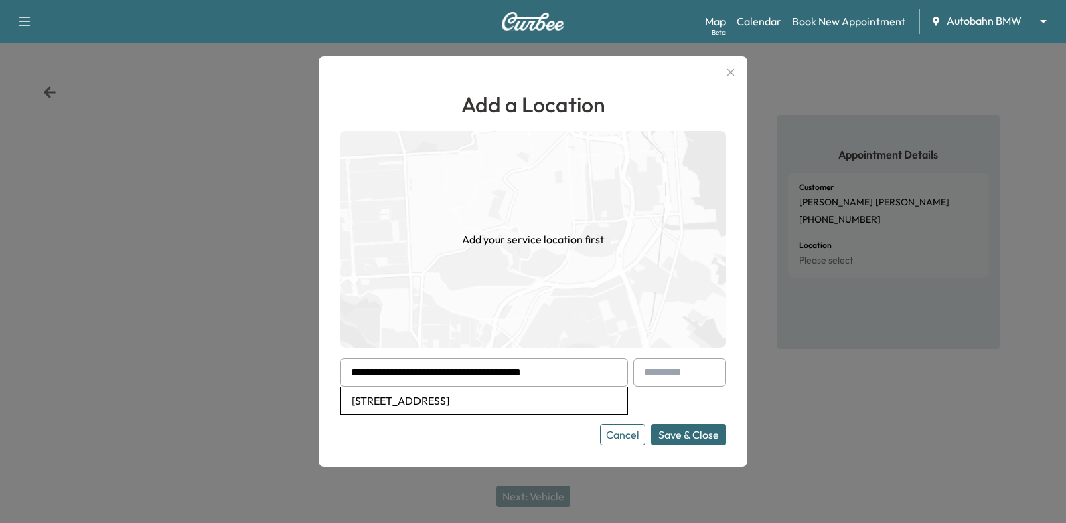
click at [568, 400] on li "[STREET_ADDRESS]" at bounding box center [484, 401] width 286 height 27
type input "**********"
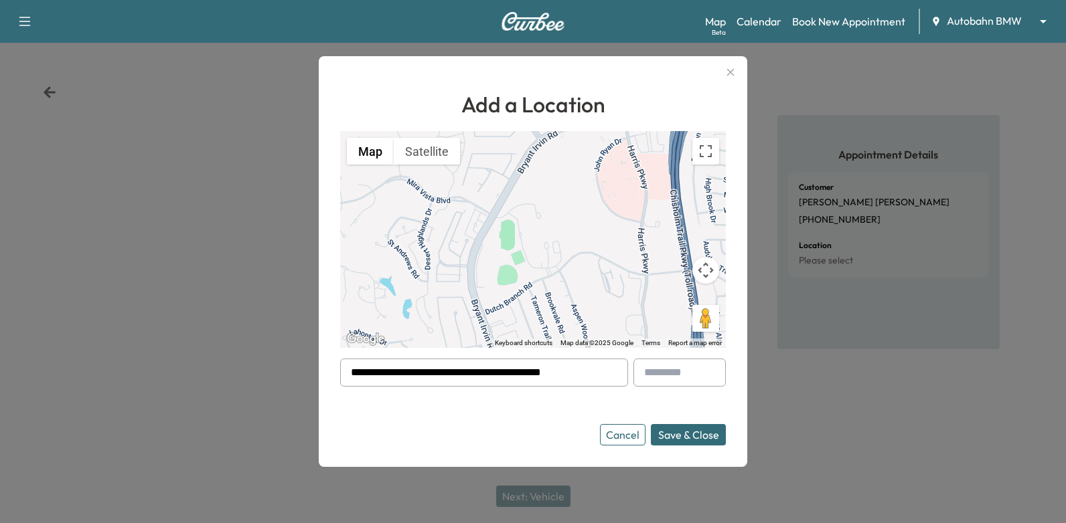
click at [681, 440] on button "Save & Close" at bounding box center [688, 434] width 75 height 21
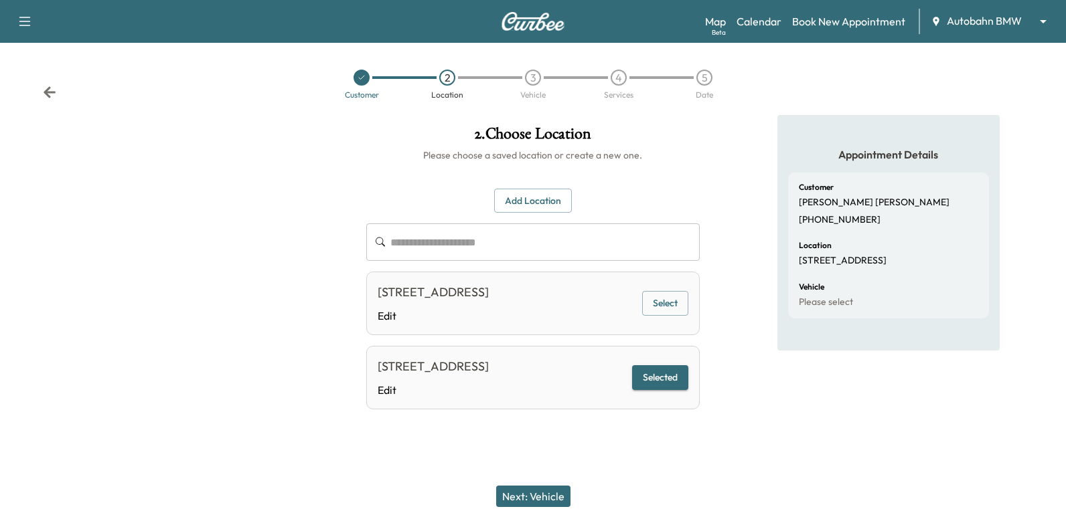
click at [523, 512] on div "Next: Vehicle" at bounding box center [533, 497] width 1066 height 54
click at [525, 501] on button "Next: Vehicle" at bounding box center [533, 496] width 74 height 21
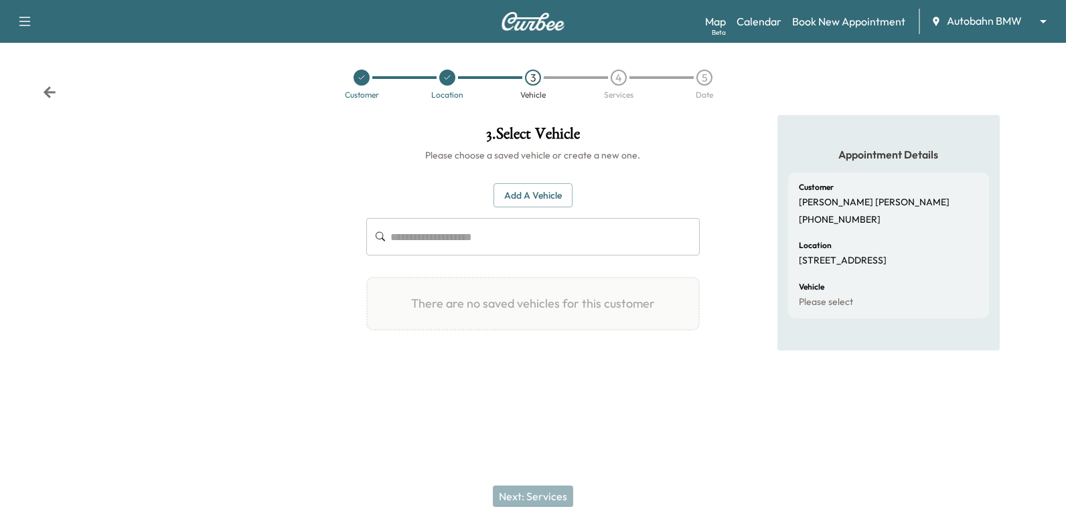
click at [560, 205] on button "Add a Vehicle" at bounding box center [532, 195] width 79 height 25
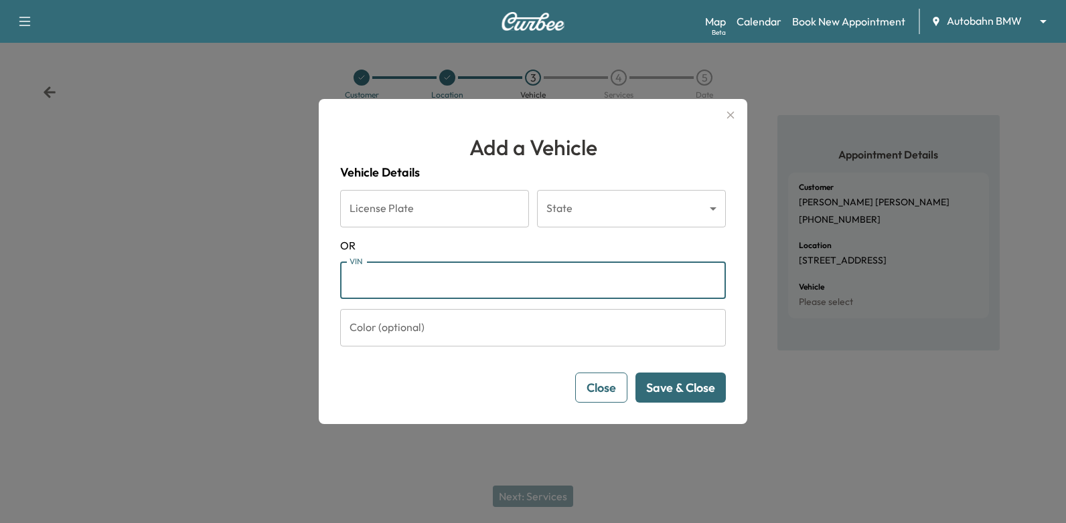
paste input "**********"
type input "**********"
click at [665, 392] on button "Save & Close" at bounding box center [680, 388] width 90 height 30
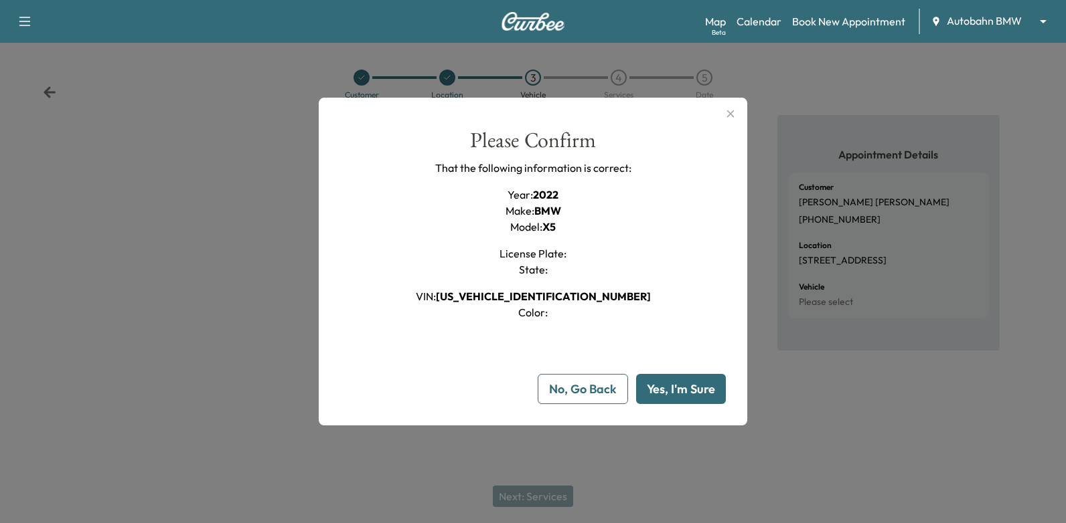
click at [693, 394] on button "Yes, I'm Sure" at bounding box center [681, 389] width 90 height 30
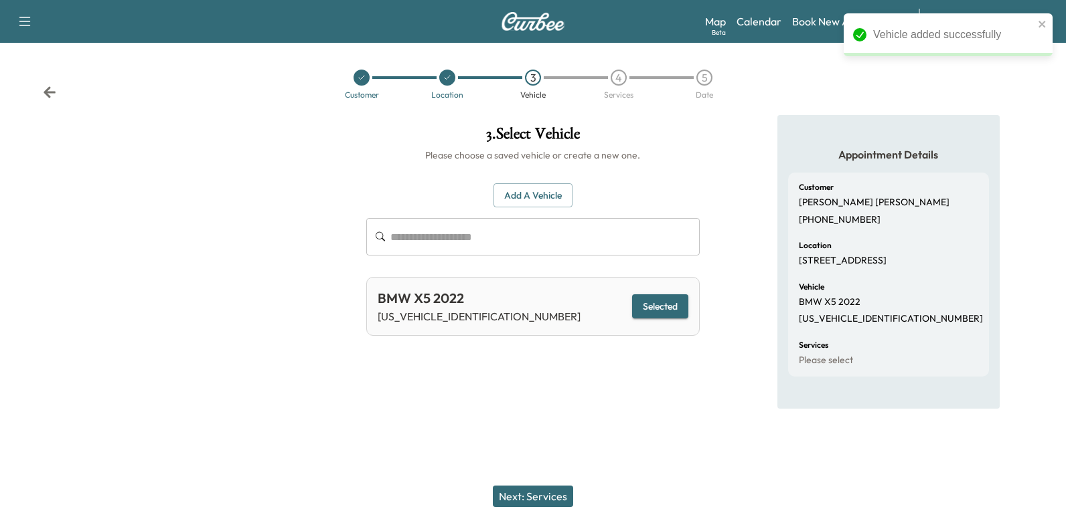
click at [515, 490] on button "Next: Services" at bounding box center [533, 496] width 80 height 21
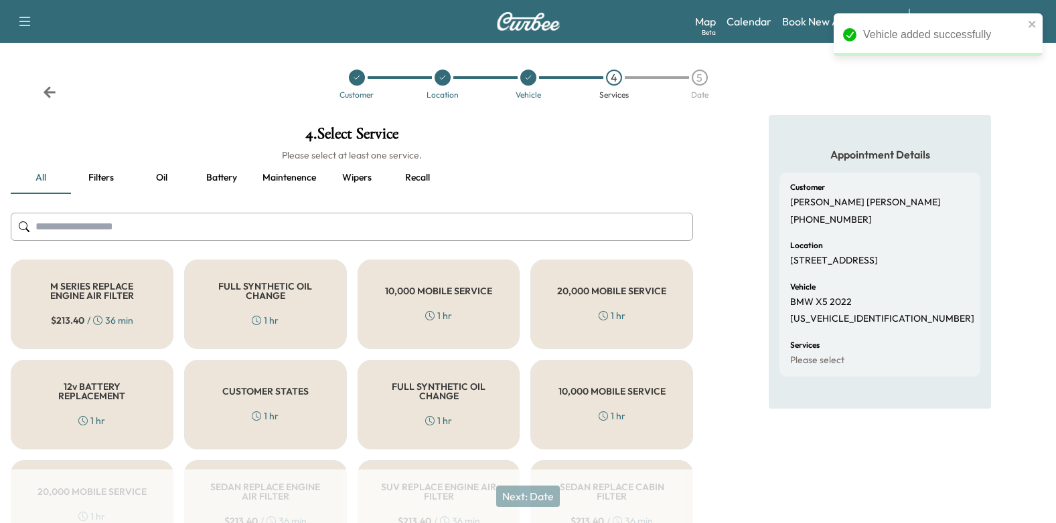
click at [242, 301] on div "FULL SYNTHETIC OIL CHANGE 1 hr" at bounding box center [265, 305] width 163 height 90
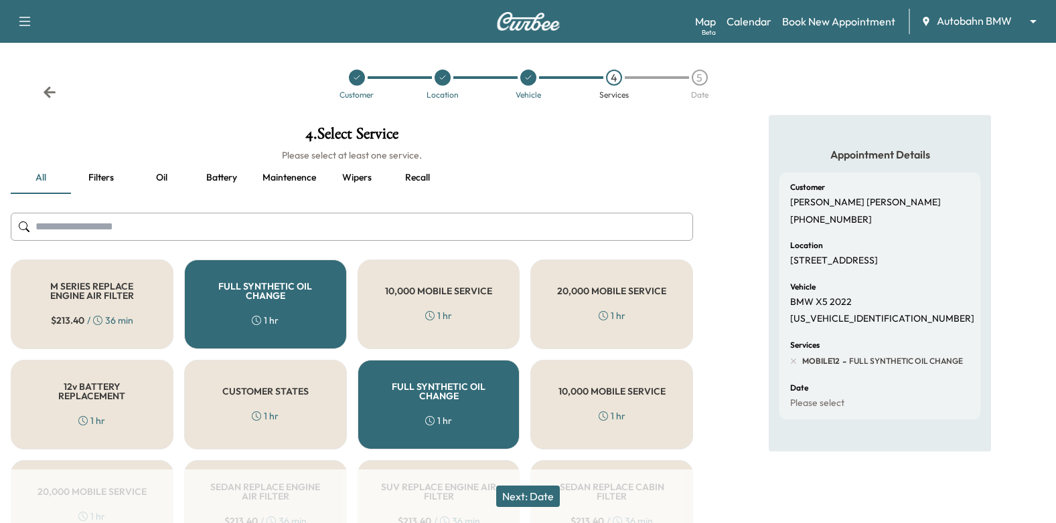
click at [347, 180] on button "Wipers" at bounding box center [357, 178] width 60 height 32
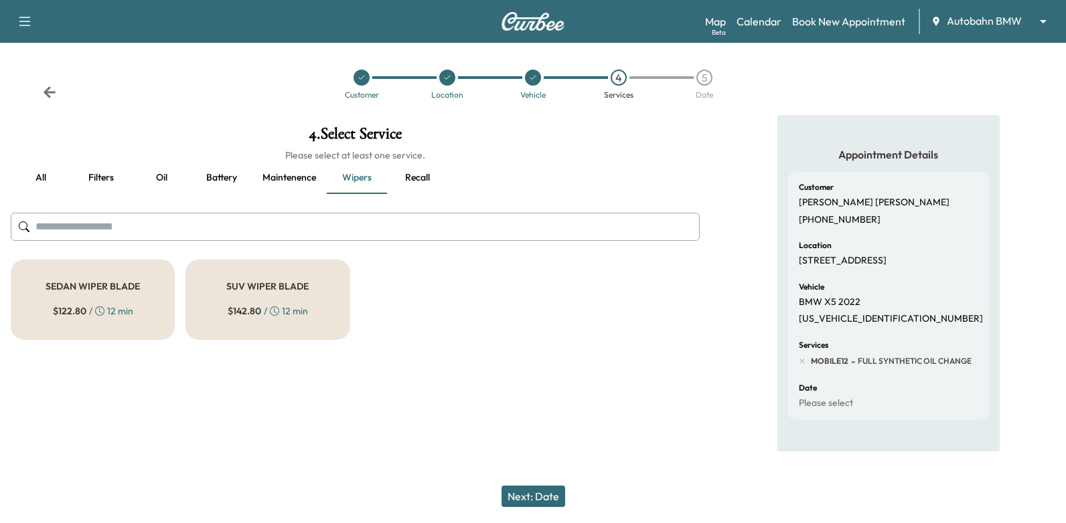
click at [55, 179] on button "all" at bounding box center [41, 178] width 60 height 32
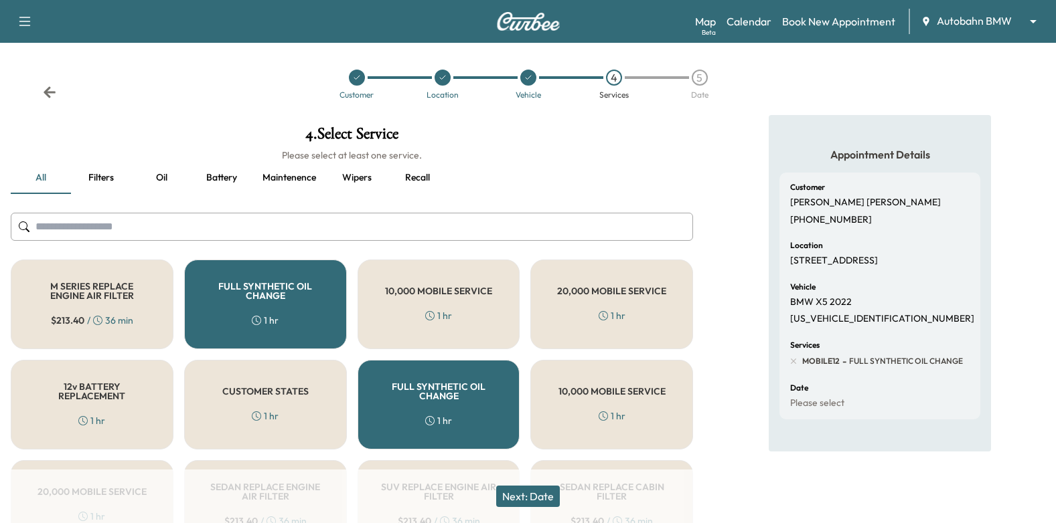
click at [276, 418] on div "1 hr" at bounding box center [265, 416] width 27 height 13
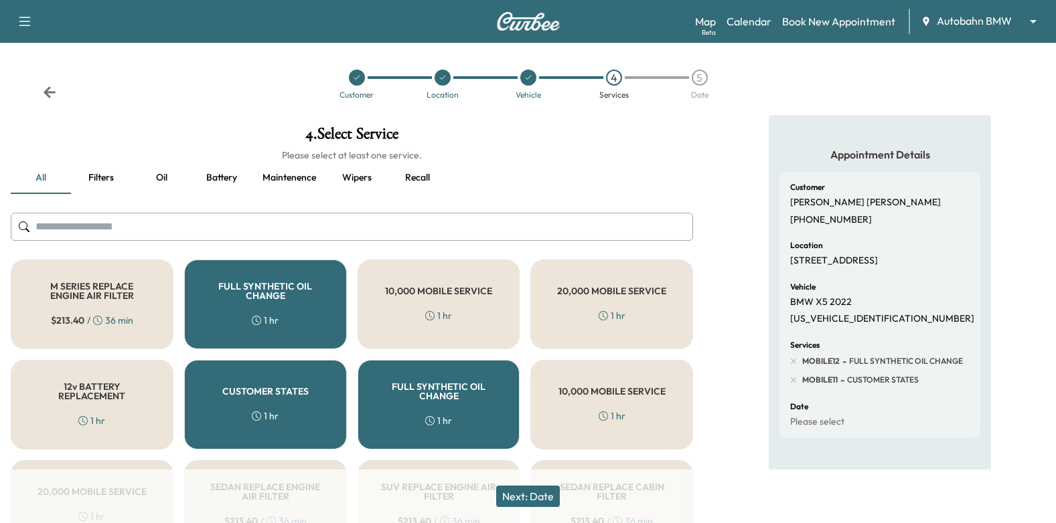
click at [535, 494] on button "Next: Date" at bounding box center [528, 496] width 64 height 21
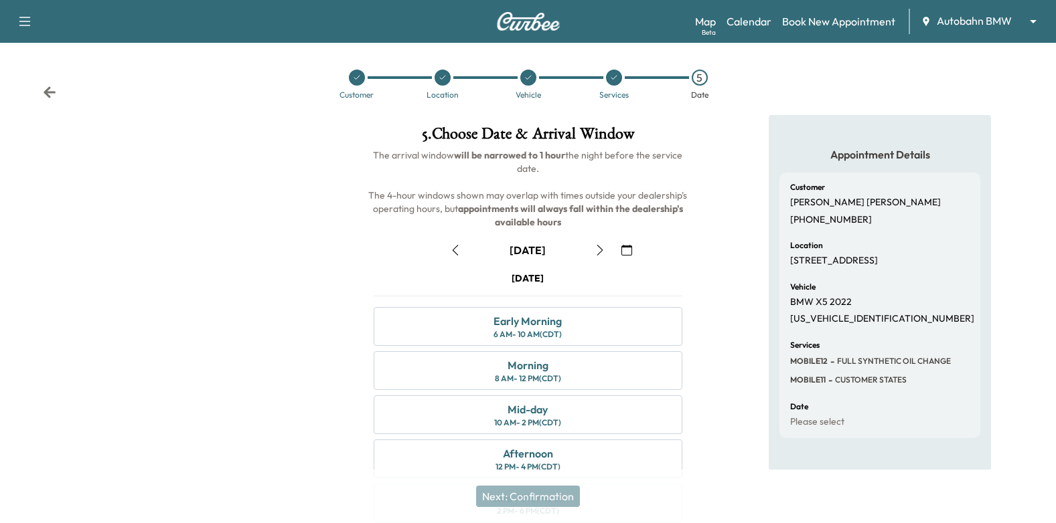
click at [605, 250] on icon "button" at bounding box center [599, 250] width 11 height 11
drag, startPoint x: 454, startPoint y: 247, endPoint x: 372, endPoint y: 239, distance: 82.1
click at [453, 246] on icon "button" at bounding box center [455, 250] width 11 height 11
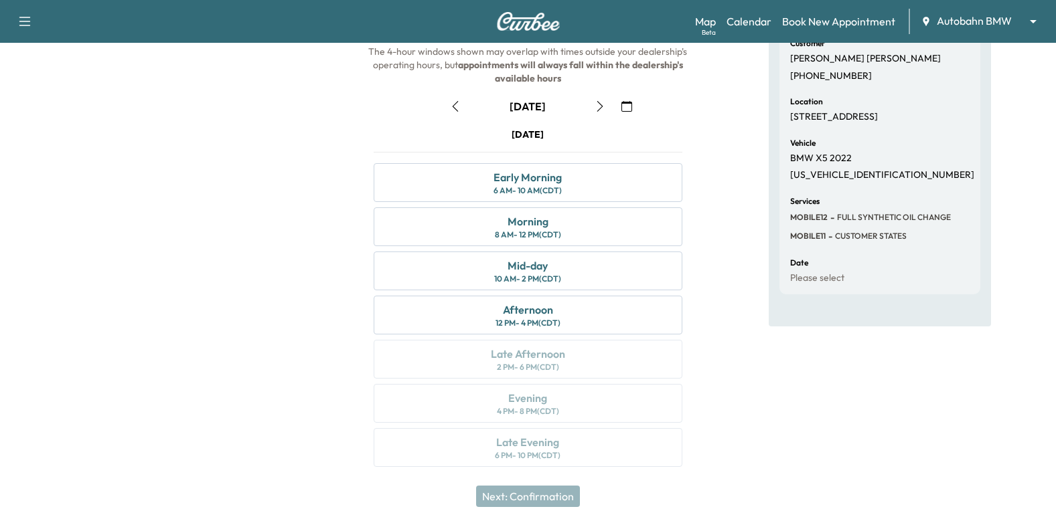
scroll to position [147, 0]
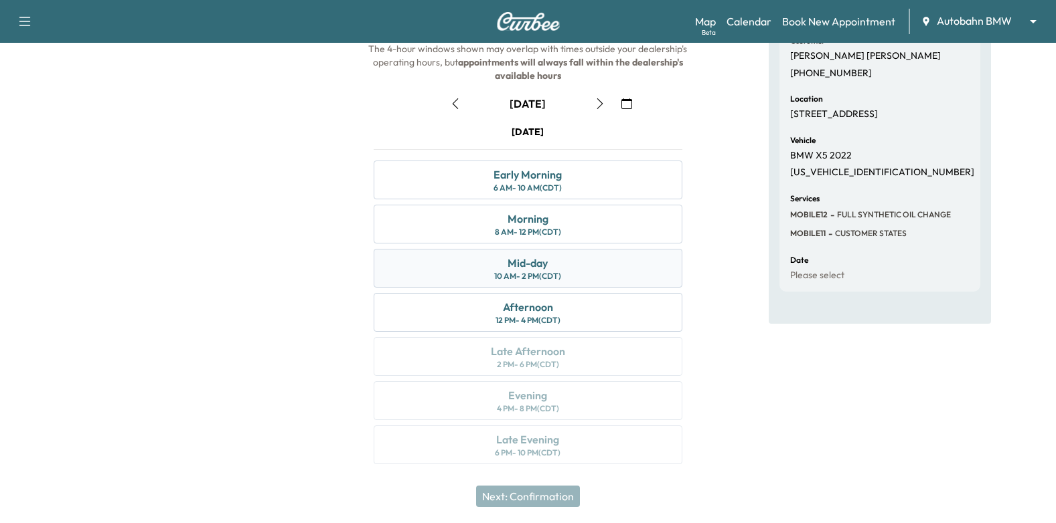
click at [515, 271] on div "10 AM - 2 PM (CDT)" at bounding box center [527, 276] width 67 height 11
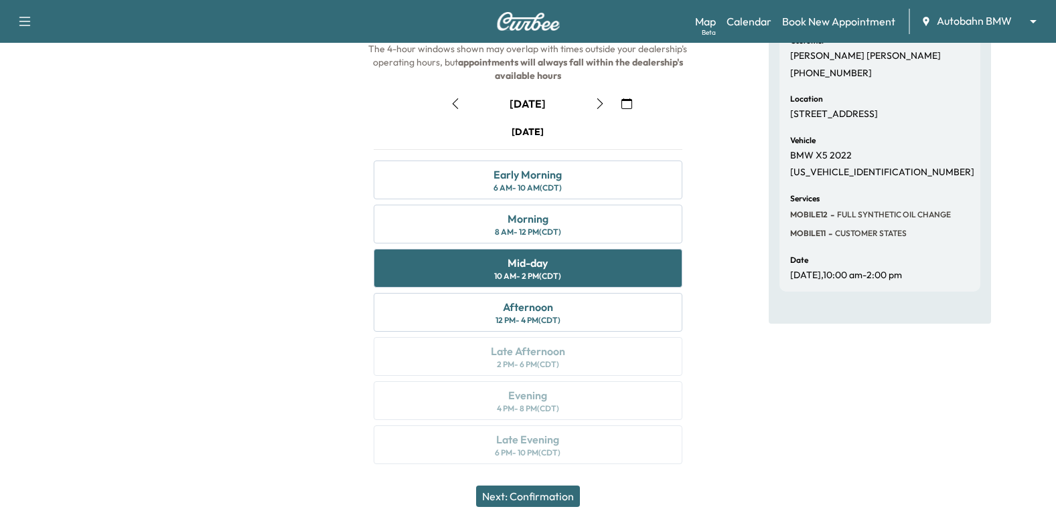
click at [537, 492] on button "Next: Confirmation" at bounding box center [528, 496] width 104 height 21
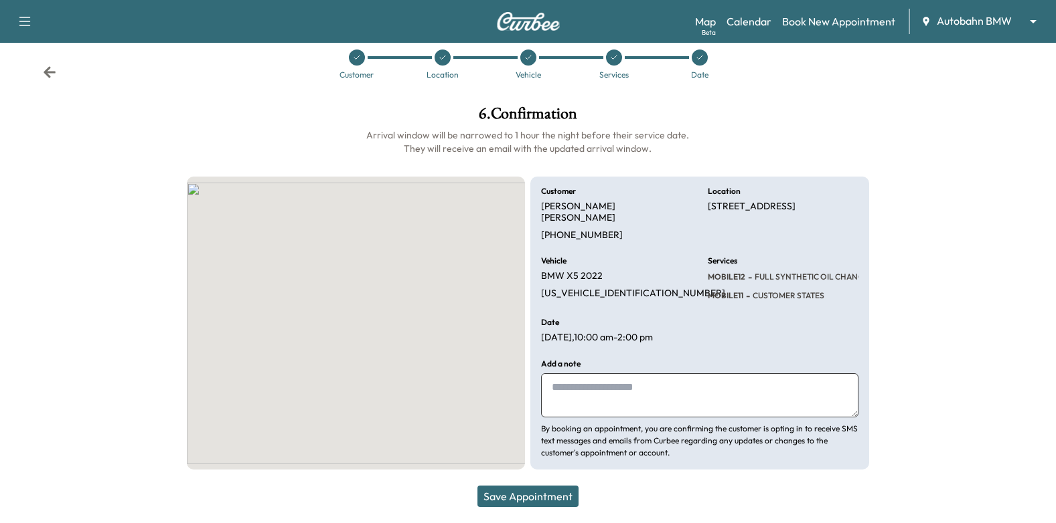
scroll to position [8, 0]
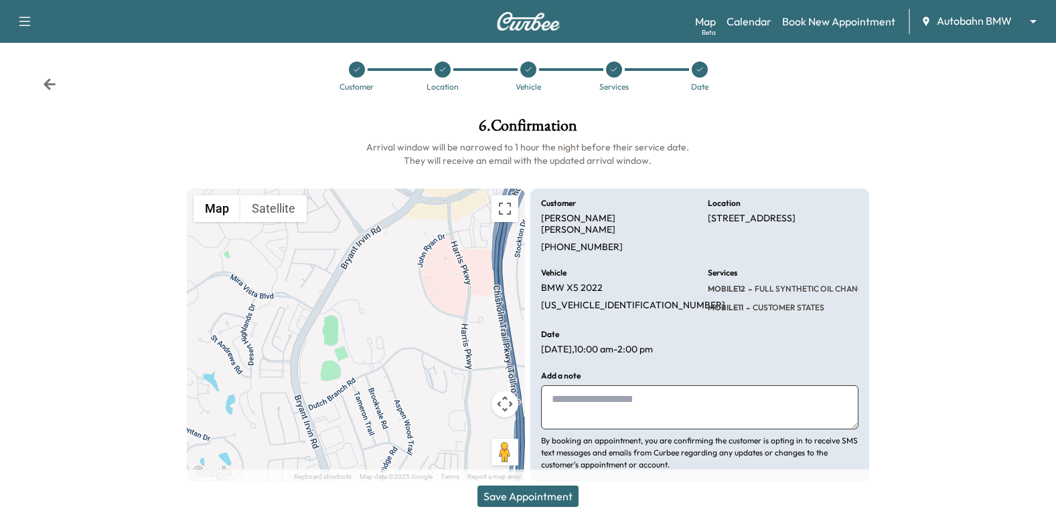
drag, startPoint x: 610, startPoint y: 396, endPoint x: 614, endPoint y: 386, distance: 10.2
click at [610, 395] on textarea at bounding box center [699, 408] width 317 height 44
click at [639, 386] on textarea at bounding box center [699, 408] width 317 height 44
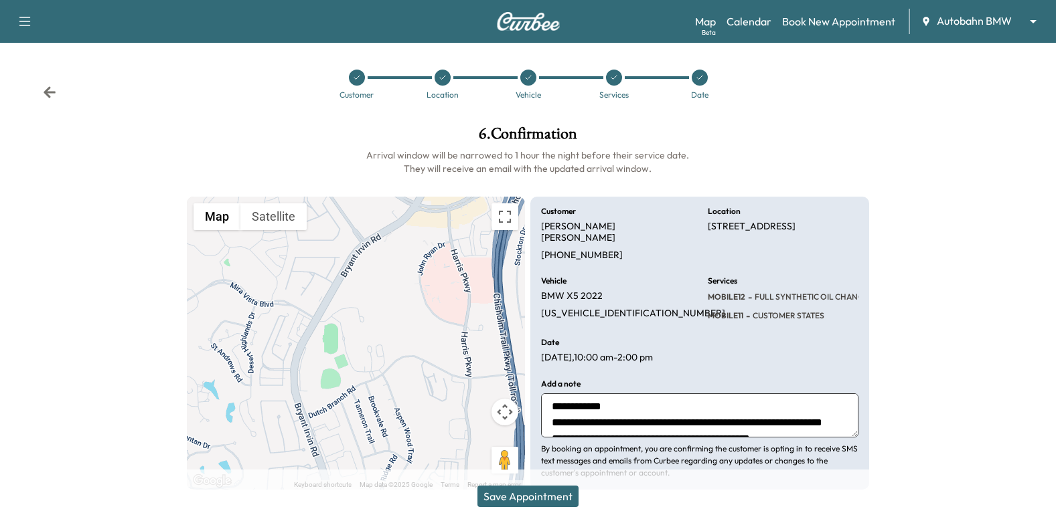
scroll to position [64, 0]
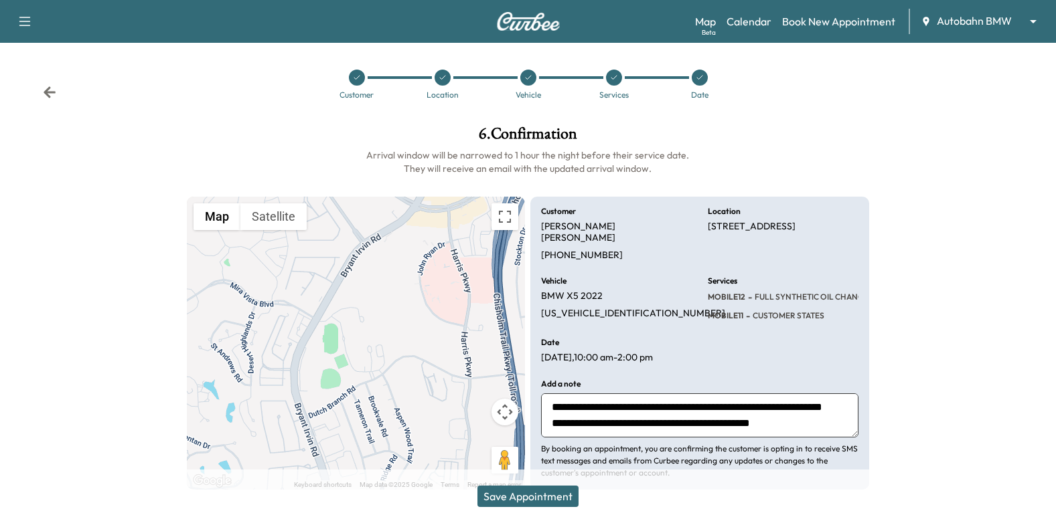
type textarea "**********"
click at [567, 494] on button "Save Appointment" at bounding box center [527, 496] width 101 height 21
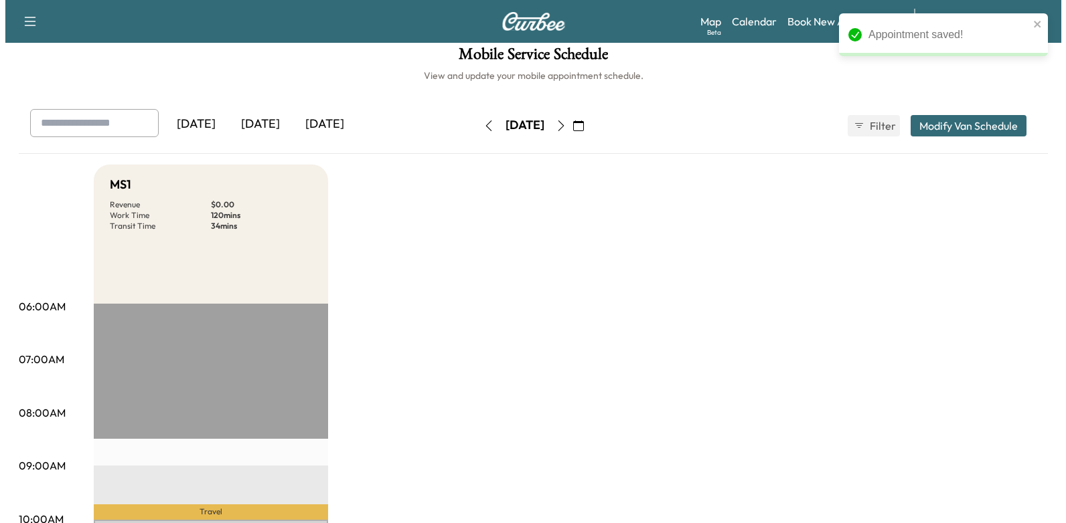
scroll to position [201, 0]
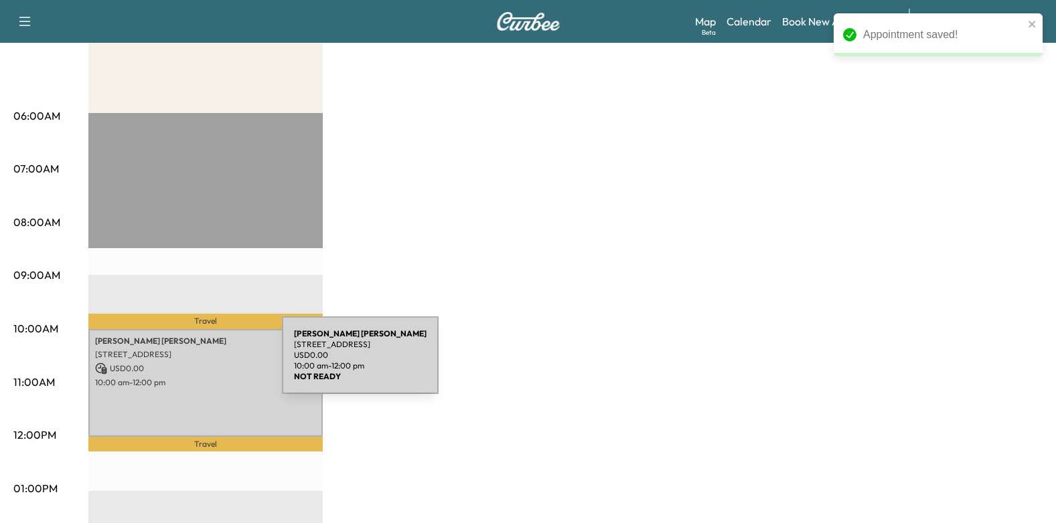
click at [170, 363] on p "USD 0.00" at bounding box center [205, 369] width 221 height 12
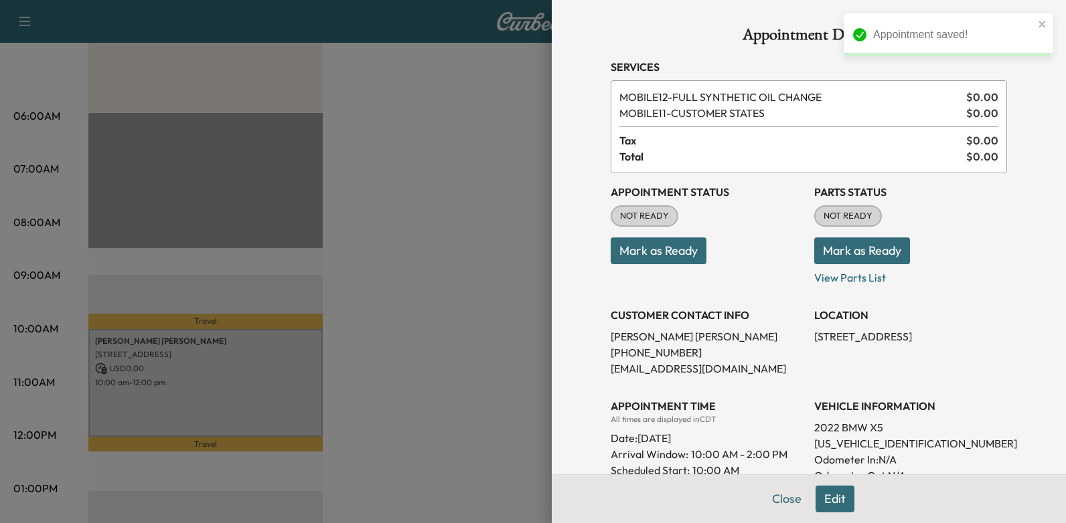
click at [621, 250] on button "Mark as Ready" at bounding box center [658, 251] width 96 height 27
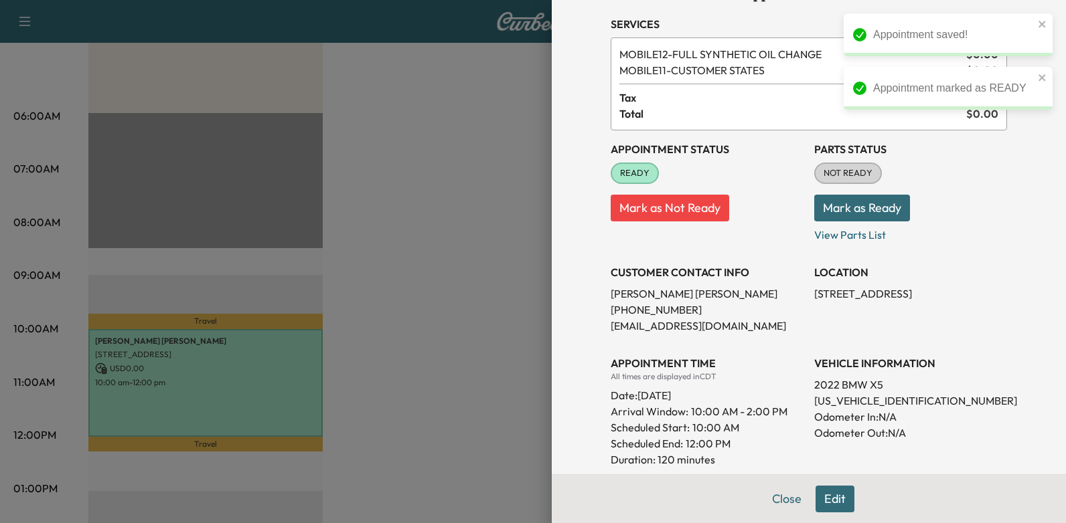
scroll to position [67, 0]
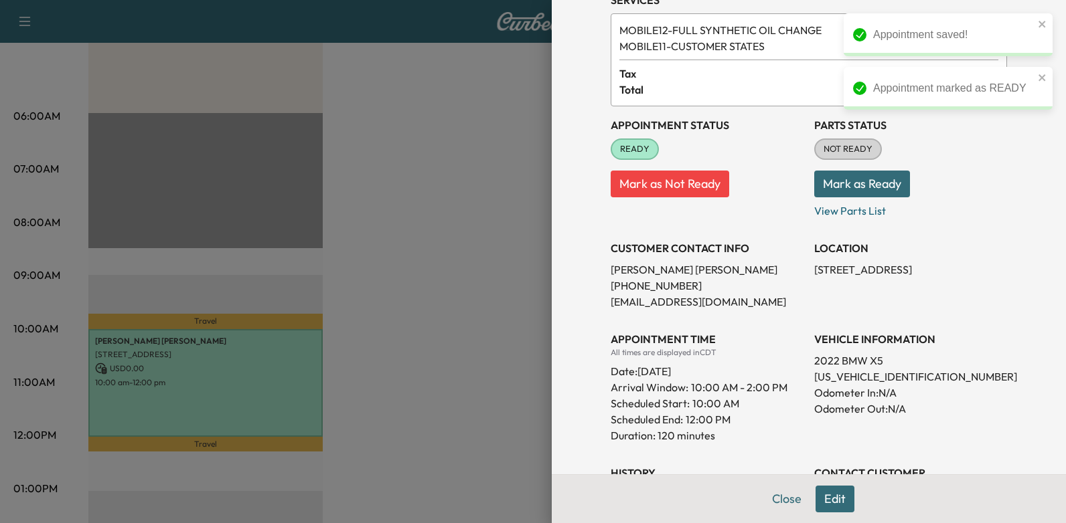
click at [816, 493] on button "Edit" at bounding box center [834, 499] width 39 height 27
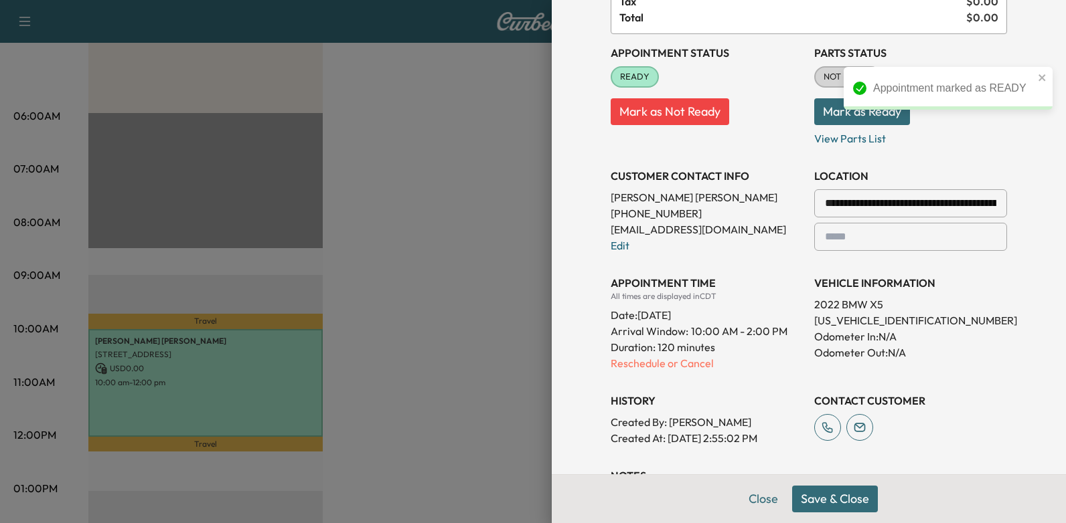
scroll to position [268, 0]
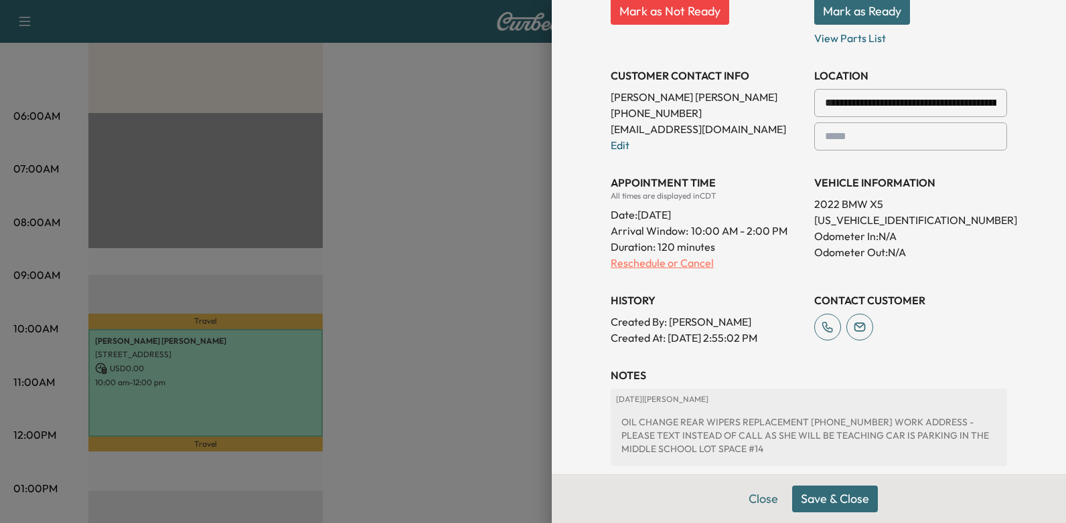
click at [696, 255] on p "Reschedule or Cancel" at bounding box center [706, 263] width 193 height 16
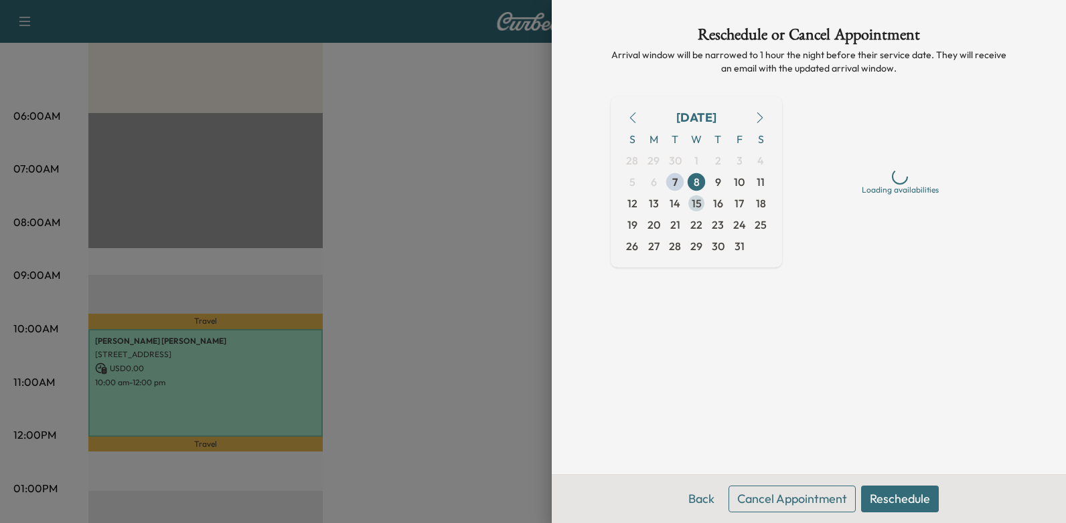
click at [705, 201] on span "15" at bounding box center [695, 203] width 21 height 21
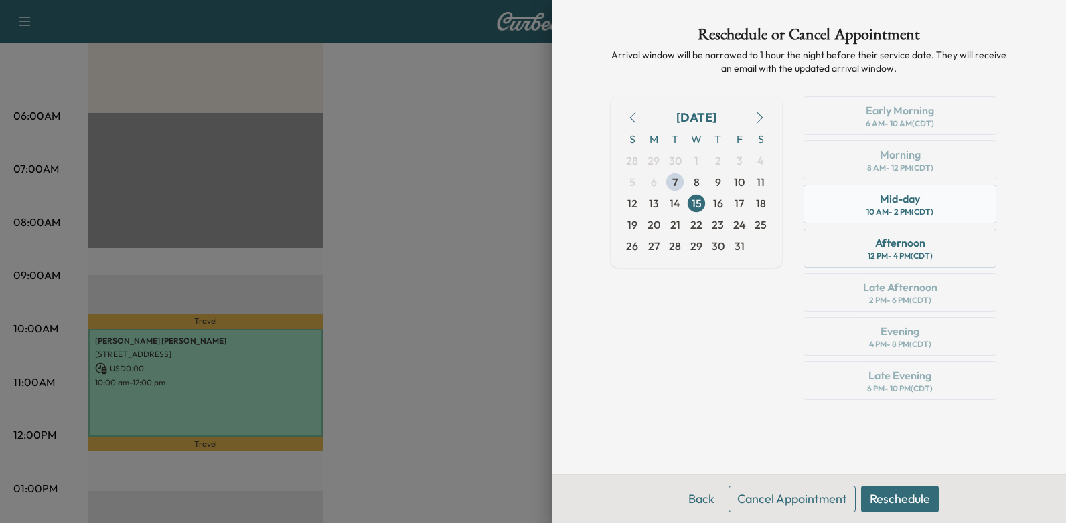
click at [946, 191] on div "Mid-day 10 AM - 2 PM (CDT)" at bounding box center [899, 204] width 193 height 39
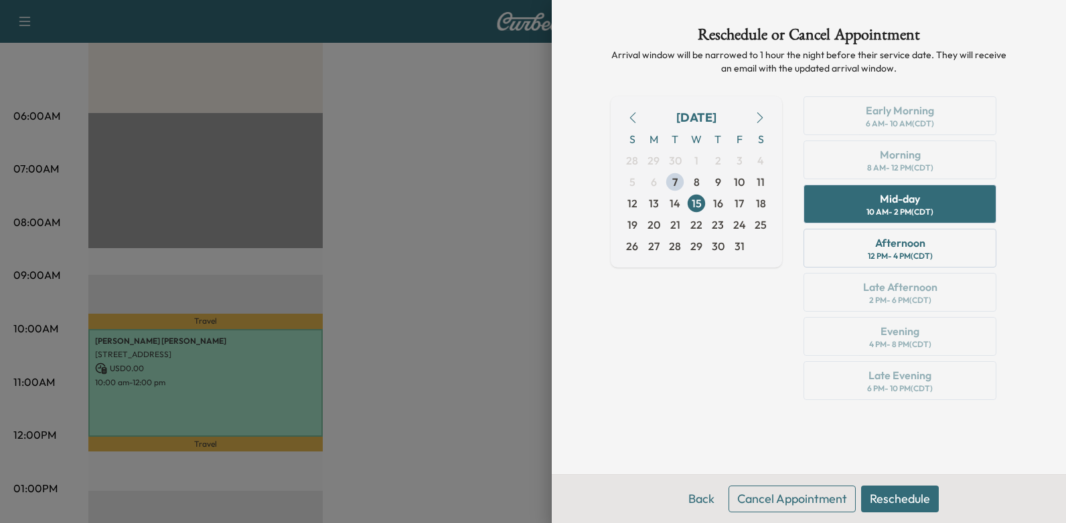
click at [881, 502] on button "Reschedule" at bounding box center [900, 499] width 78 height 27
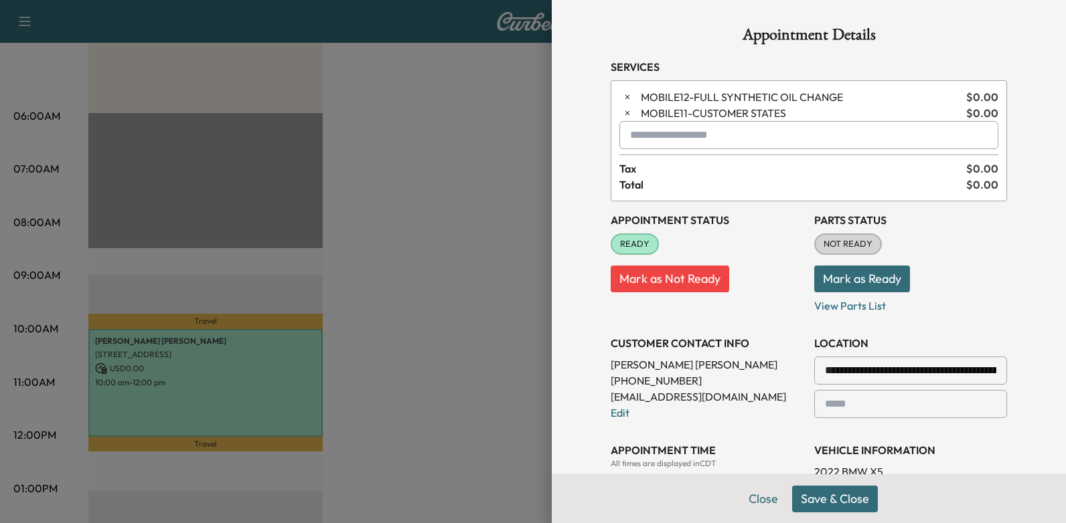
drag, startPoint x: 833, startPoint y: 503, endPoint x: 780, endPoint y: 414, distance: 104.1
click at [833, 503] on button "Save & Close" at bounding box center [835, 499] width 86 height 27
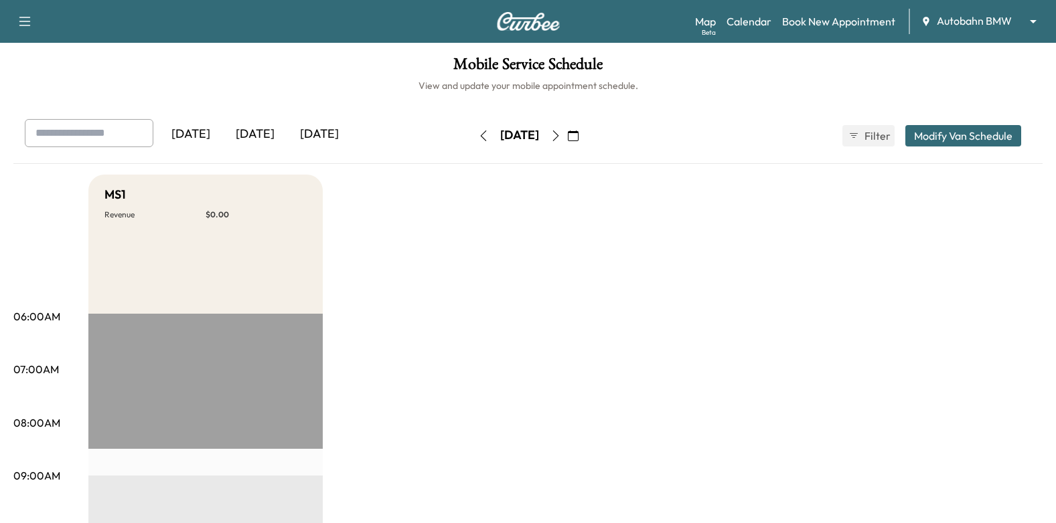
click at [578, 135] on icon "button" at bounding box center [573, 136] width 11 height 11
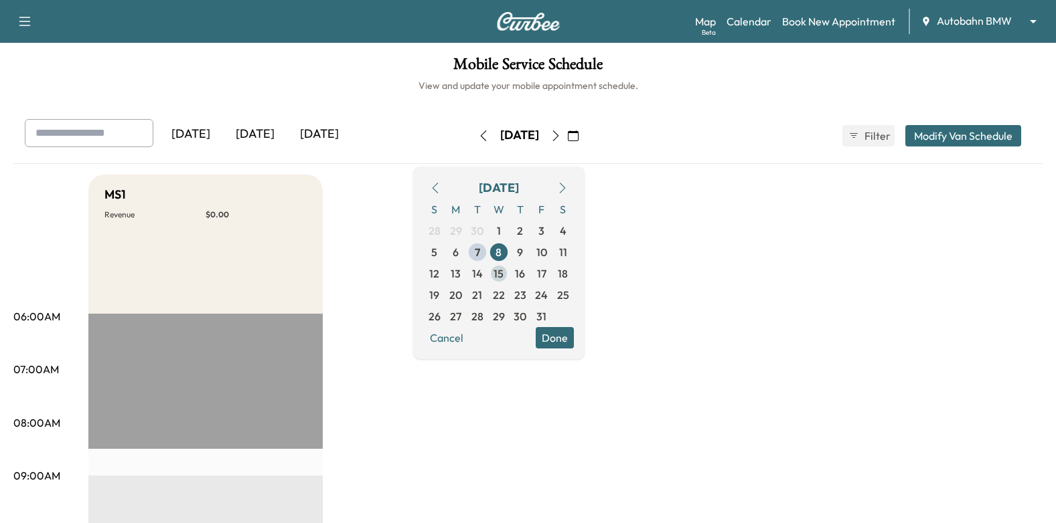
click at [509, 273] on span "15" at bounding box center [498, 273] width 21 height 21
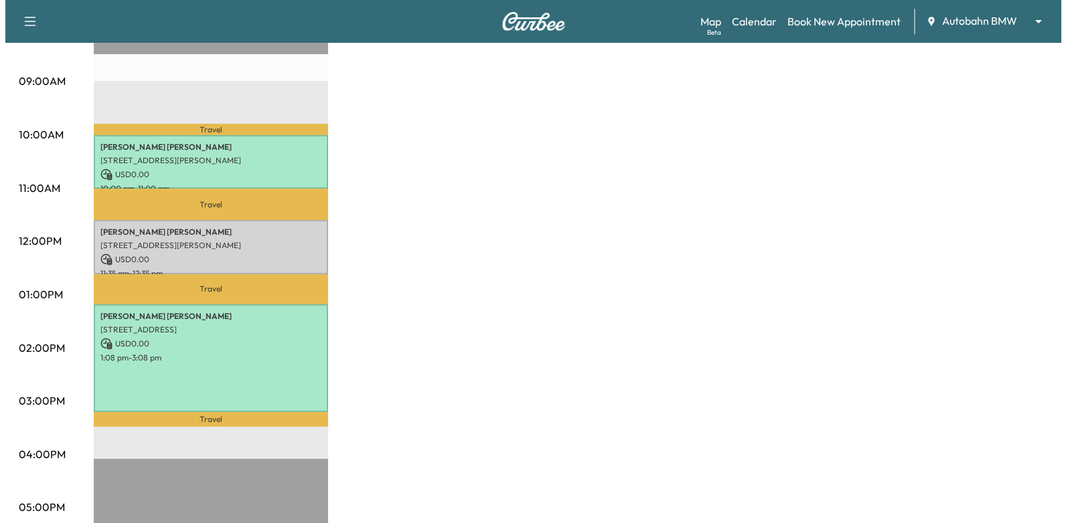
scroll to position [469, 0]
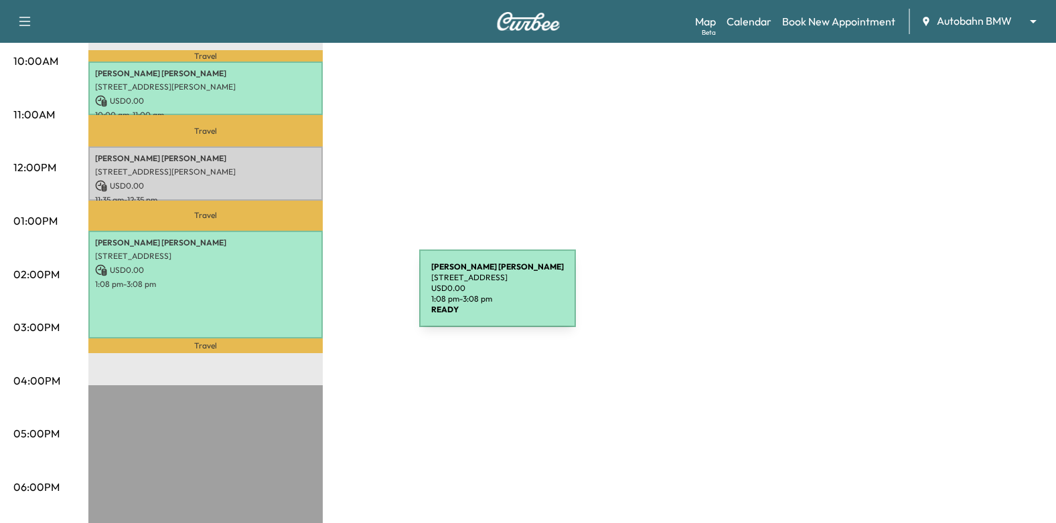
click at [285, 287] on div "[PERSON_NAME] [STREET_ADDRESS] USD 0.00 1:08 pm - 3:08 pm" at bounding box center [205, 285] width 234 height 108
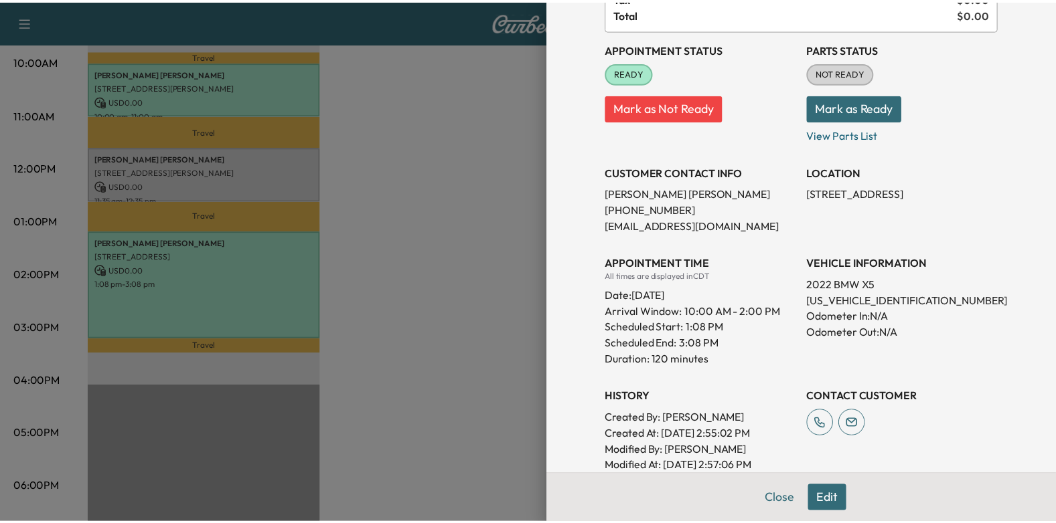
scroll to position [268, 0]
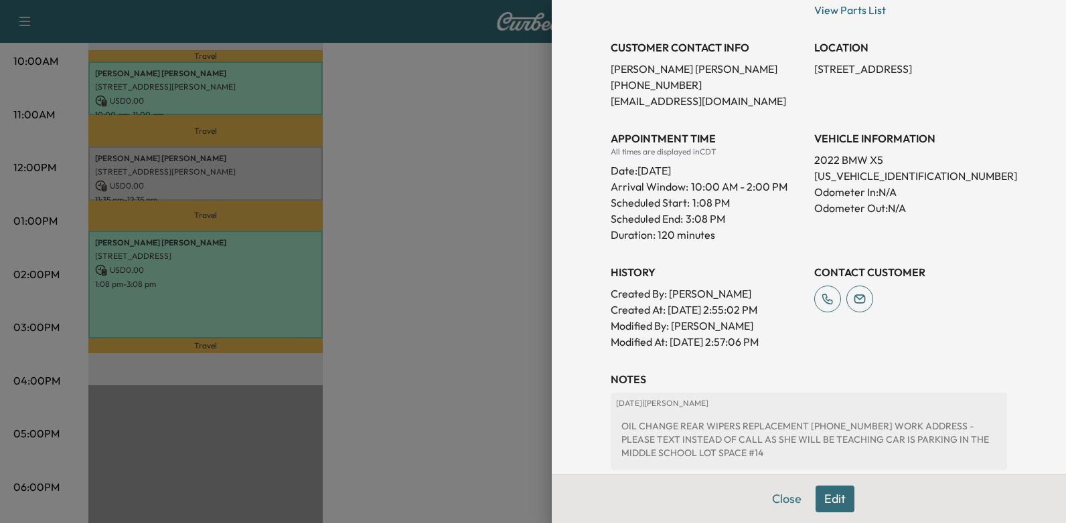
drag, startPoint x: 632, startPoint y: 169, endPoint x: 749, endPoint y: 163, distance: 117.3
click at [749, 163] on div "Date: [DATE]" at bounding box center [706, 167] width 193 height 21
drag, startPoint x: 749, startPoint y: 163, endPoint x: 736, endPoint y: 171, distance: 15.6
copy div "[DATE]"
drag, startPoint x: 461, startPoint y: 218, endPoint x: 511, endPoint y: 207, distance: 50.5
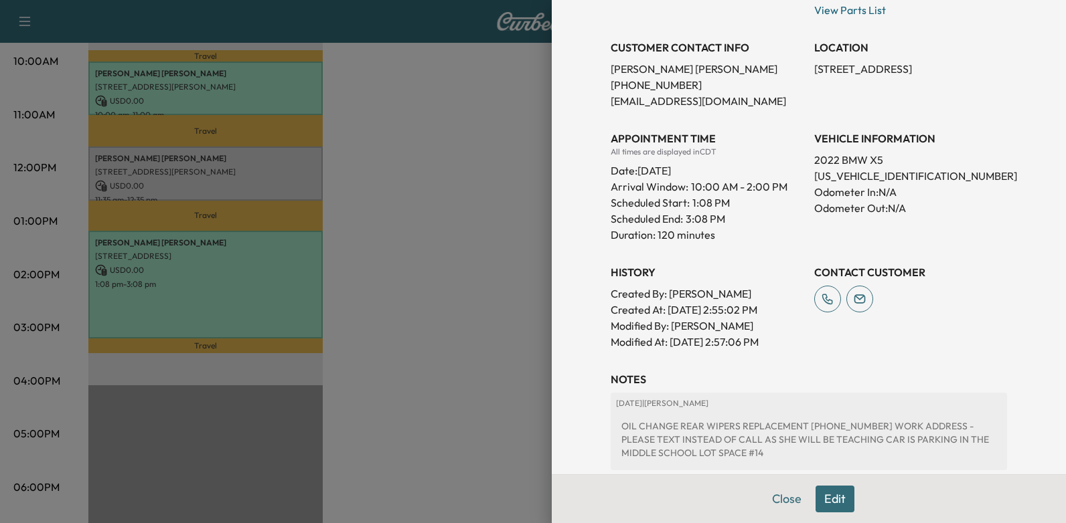
click at [462, 218] on div at bounding box center [533, 261] width 1066 height 523
